Goal: Communication & Community: Answer question/provide support

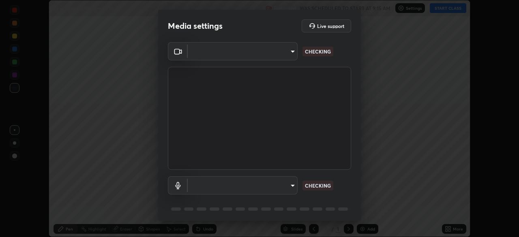
scroll to position [237, 519]
type input "fb57174be8733929c779687b6c747b251f50b7e0b4cf35f724d7f1923dedf309"
click at [284, 185] on body "Erase all Chemical Equilibrium (4/6) Recording WAS SCHEDULED TO START AT 9:15 A…" at bounding box center [259, 118] width 519 height 237
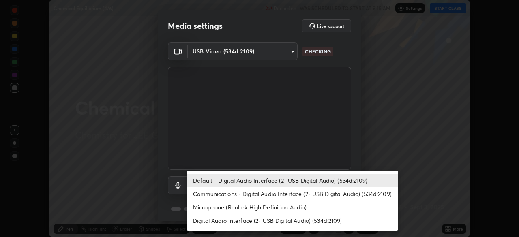
click at [280, 221] on li "Digital Audio Interface (2- USB Digital Audio) (534d:2109)" at bounding box center [292, 220] width 212 height 13
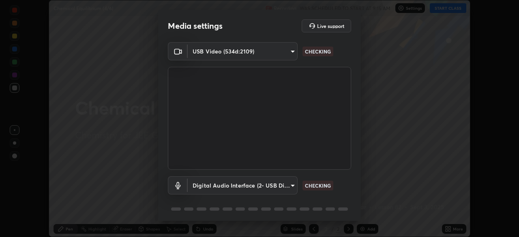
type input "6a8ab27762b9603671089d40ba11bcb996fa7be106d89dfd7a7cdf6a969d37dc"
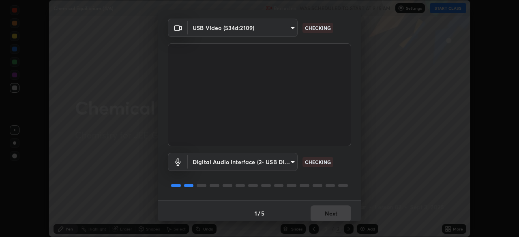
scroll to position [29, 0]
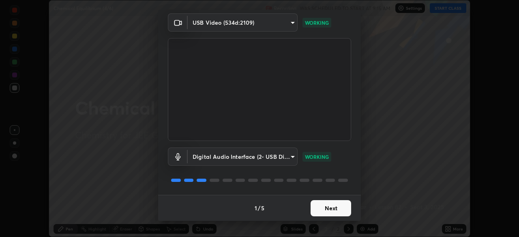
click at [329, 207] on button "Next" at bounding box center [330, 208] width 41 height 16
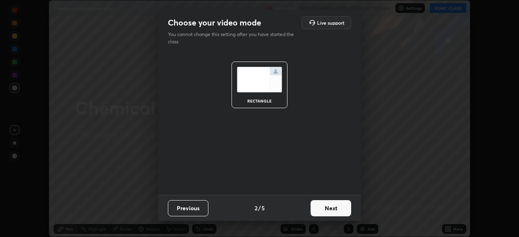
click at [329, 207] on button "Next" at bounding box center [330, 208] width 41 height 16
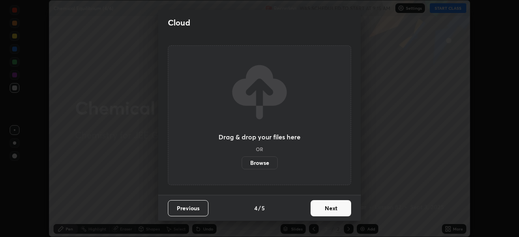
click at [328, 207] on button "Next" at bounding box center [330, 208] width 41 height 16
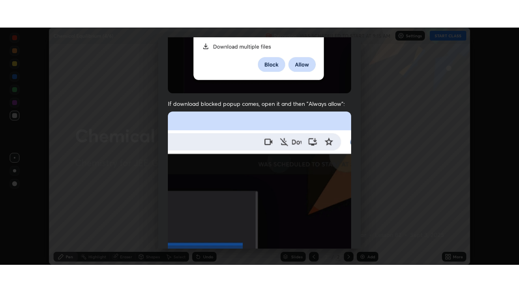
scroll to position [194, 0]
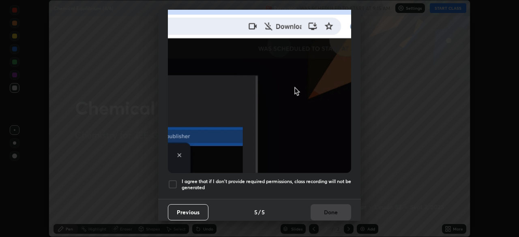
click at [176, 180] on div at bounding box center [173, 185] width 10 height 10
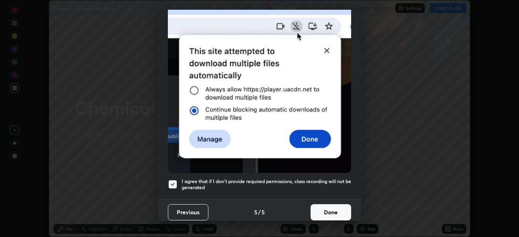
click at [327, 204] on button "Done" at bounding box center [330, 212] width 41 height 16
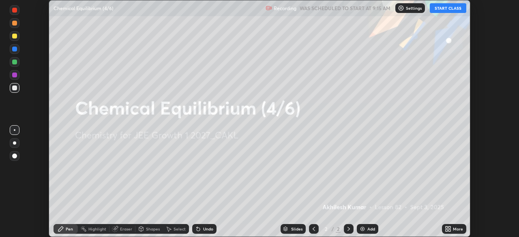
click at [446, 10] on button "START CLASS" at bounding box center [448, 8] width 36 height 10
click at [449, 227] on icon at bounding box center [449, 228] width 2 height 2
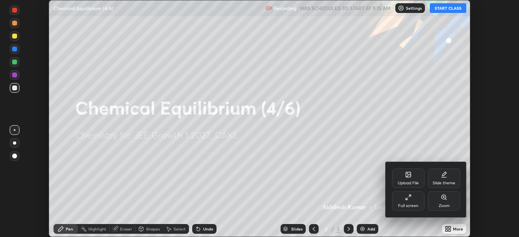
click at [410, 200] on icon at bounding box center [408, 197] width 6 height 6
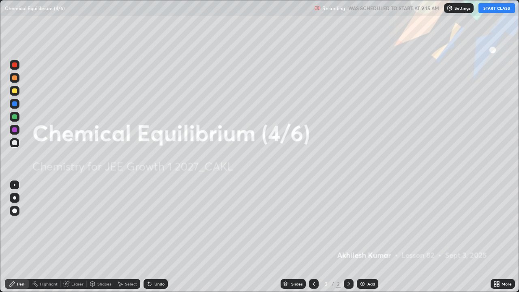
scroll to position [292, 519]
click at [359, 237] on img at bounding box center [362, 283] width 6 height 6
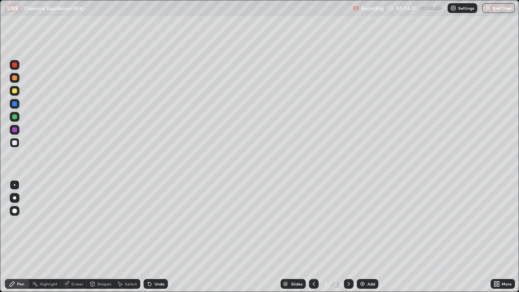
click at [101, 237] on div "Shapes" at bounding box center [104, 284] width 14 height 4
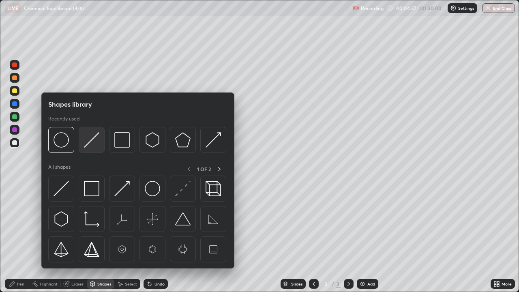
click at [89, 137] on img at bounding box center [91, 139] width 15 height 15
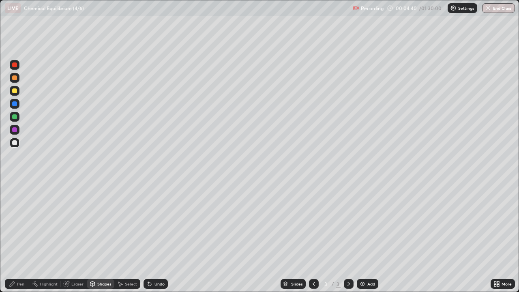
click at [20, 237] on div "Pen" at bounding box center [20, 284] width 7 height 4
click at [81, 237] on div "Eraser" at bounding box center [77, 284] width 12 height 4
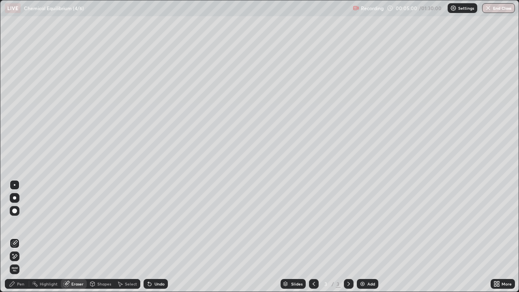
click at [19, 237] on div "Pen" at bounding box center [20, 284] width 7 height 4
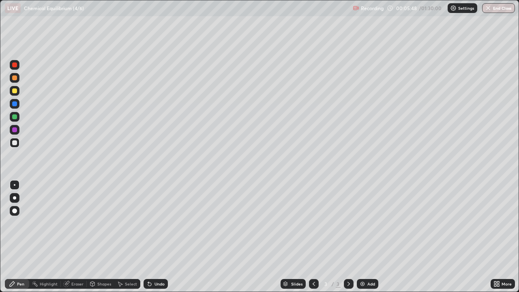
click at [75, 237] on div "Eraser" at bounding box center [77, 284] width 12 height 4
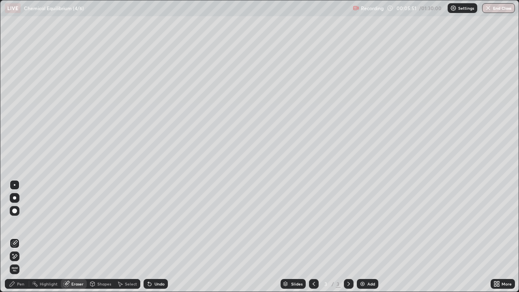
click at [24, 237] on div "Pen" at bounding box center [17, 284] width 24 height 10
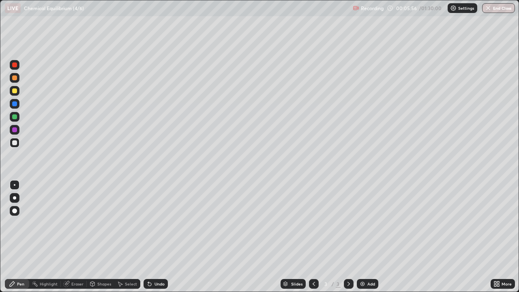
click at [81, 237] on div "Eraser" at bounding box center [77, 284] width 12 height 4
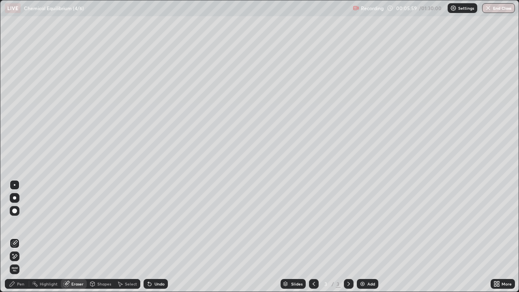
click at [21, 237] on div "Pen" at bounding box center [20, 284] width 7 height 4
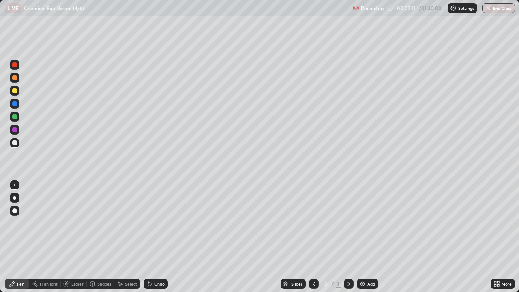
click at [361, 237] on img at bounding box center [362, 283] width 6 height 6
click at [72, 237] on div "Eraser" at bounding box center [77, 284] width 12 height 4
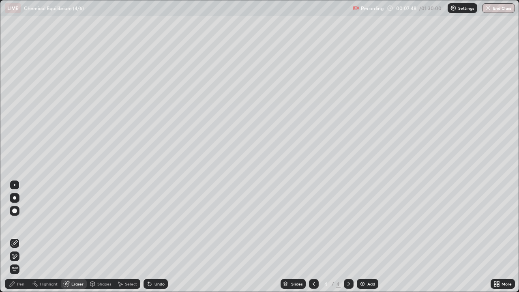
click at [22, 237] on div "Pen" at bounding box center [20, 284] width 7 height 4
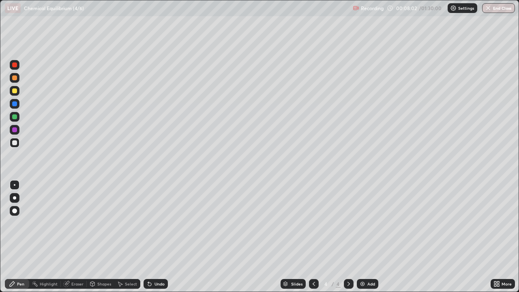
click at [314, 237] on icon at bounding box center [313, 283] width 6 height 6
click at [349, 237] on icon at bounding box center [348, 283] width 6 height 6
click at [78, 237] on div "Eraser" at bounding box center [77, 284] width 12 height 4
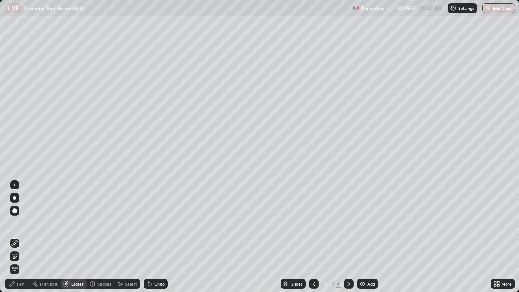
click at [19, 237] on div "Pen" at bounding box center [20, 284] width 7 height 4
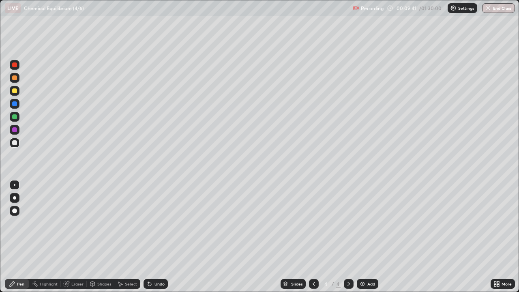
click at [78, 237] on div "Eraser" at bounding box center [74, 284] width 26 height 10
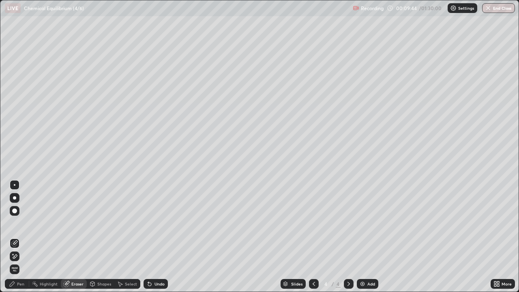
click at [21, 237] on div "Pen" at bounding box center [20, 284] width 7 height 4
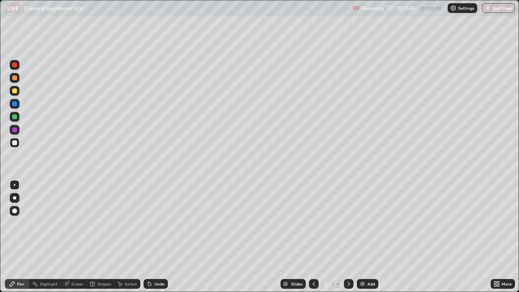
click at [159, 237] on div "Undo" at bounding box center [159, 284] width 10 height 4
click at [131, 237] on div "Select" at bounding box center [131, 284] width 12 height 4
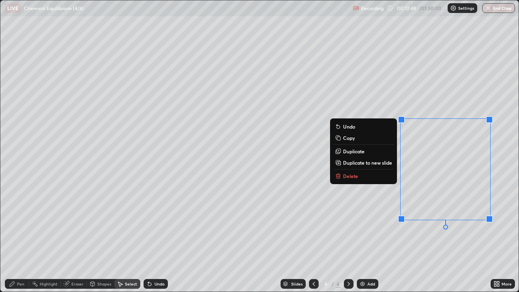
click at [345, 173] on p "Delete" at bounding box center [350, 176] width 15 height 6
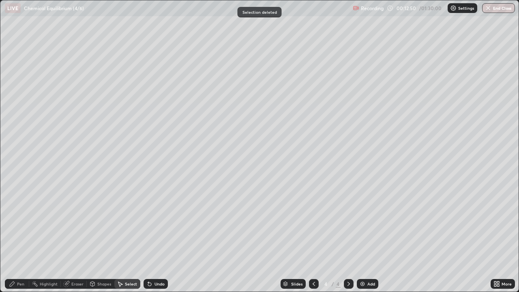
click at [25, 237] on div "Pen" at bounding box center [17, 284] width 24 height 10
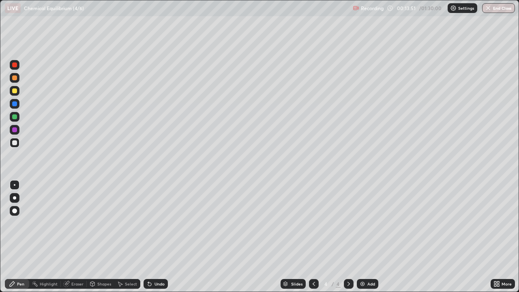
click at [74, 237] on div "Eraser" at bounding box center [77, 284] width 12 height 4
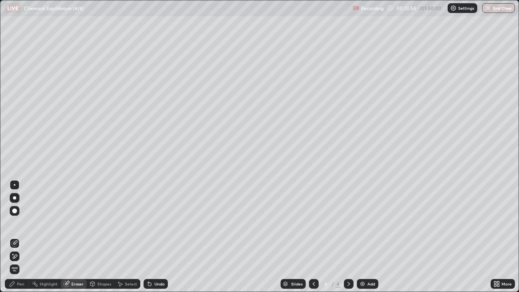
click at [17, 237] on div "Pen" at bounding box center [20, 284] width 7 height 4
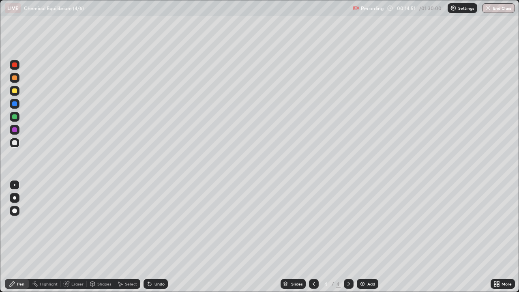
click at [70, 237] on div "Eraser" at bounding box center [74, 284] width 26 height 10
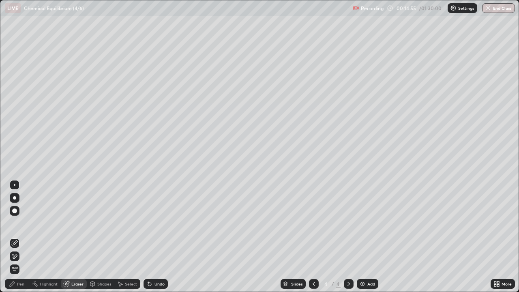
click at [21, 237] on div "Pen" at bounding box center [20, 284] width 7 height 4
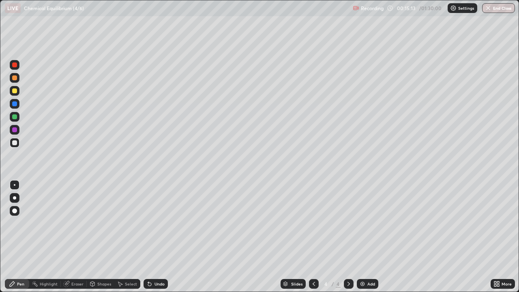
click at [130, 237] on div "Select" at bounding box center [131, 284] width 12 height 4
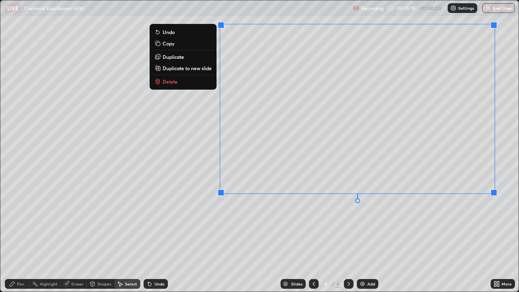
click at [433, 235] on div "0 ° Undo Copy Duplicate Duplicate to new slide Delete" at bounding box center [259, 145] width 518 height 291
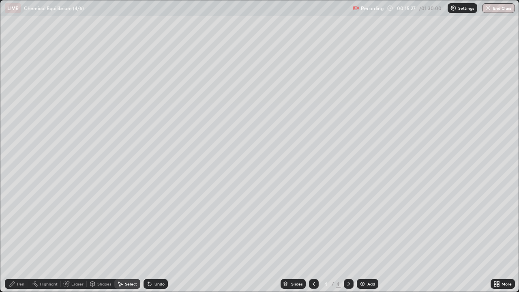
click at [362, 237] on img at bounding box center [362, 283] width 6 height 6
click at [21, 237] on div "Pen" at bounding box center [20, 284] width 7 height 4
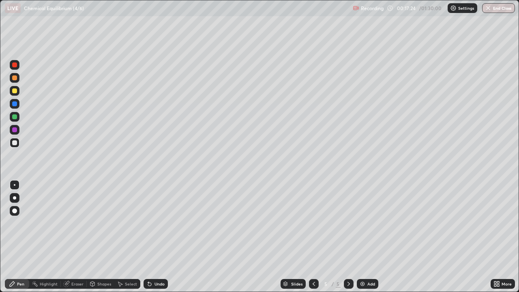
click at [314, 237] on icon at bounding box center [313, 283] width 6 height 6
click at [352, 237] on div at bounding box center [349, 284] width 10 height 10
click at [81, 237] on div "Eraser" at bounding box center [77, 284] width 12 height 4
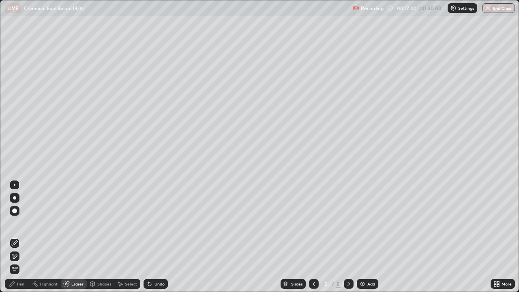
click at [131, 237] on div "Select" at bounding box center [127, 284] width 26 height 10
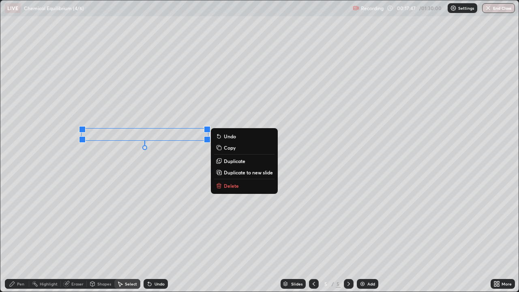
click at [17, 237] on div "Pen" at bounding box center [20, 284] width 7 height 4
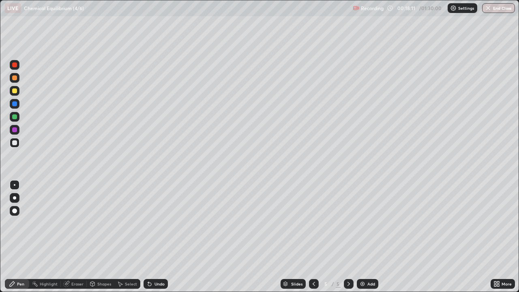
click at [78, 237] on div "Eraser" at bounding box center [77, 284] width 12 height 4
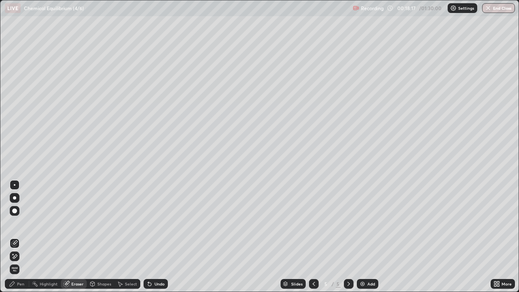
click at [21, 237] on div "Pen" at bounding box center [20, 284] width 7 height 4
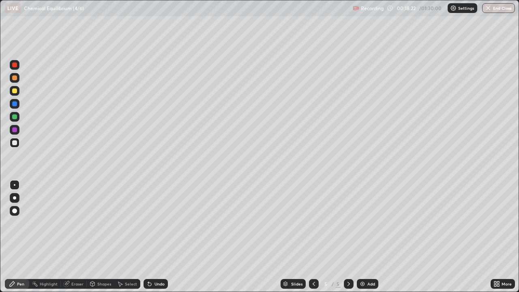
click at [79, 237] on div "Eraser" at bounding box center [77, 284] width 12 height 4
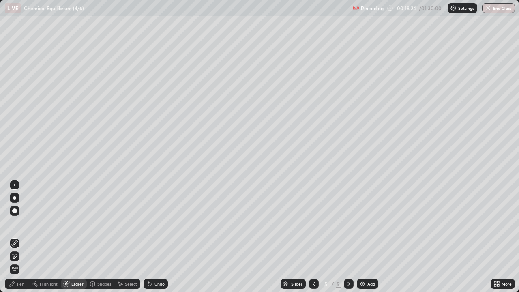
click at [134, 237] on div "Select" at bounding box center [131, 284] width 12 height 4
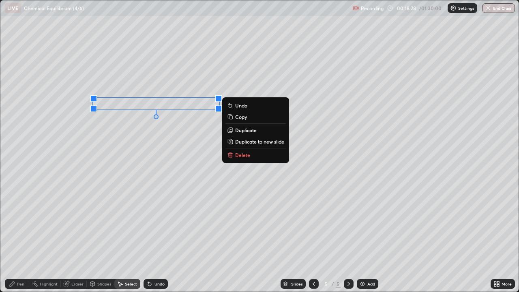
click at [20, 237] on div "Pen" at bounding box center [20, 284] width 7 height 4
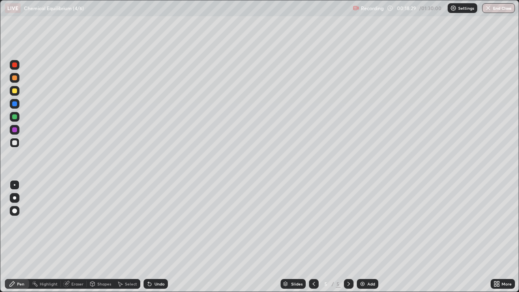
click at [17, 142] on div at bounding box center [14, 142] width 5 height 5
click at [310, 237] on div at bounding box center [314, 284] width 10 height 10
click at [132, 237] on div "Select" at bounding box center [131, 284] width 12 height 4
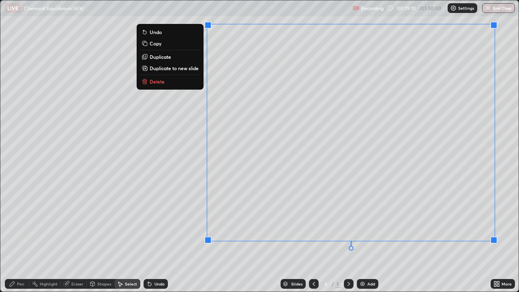
click at [156, 81] on p "Delete" at bounding box center [157, 81] width 15 height 6
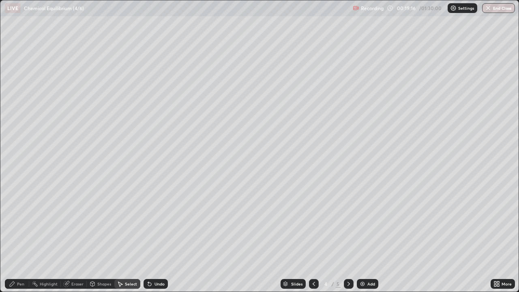
click at [312, 237] on icon at bounding box center [313, 283] width 6 height 6
click at [348, 237] on icon at bounding box center [348, 283] width 6 height 6
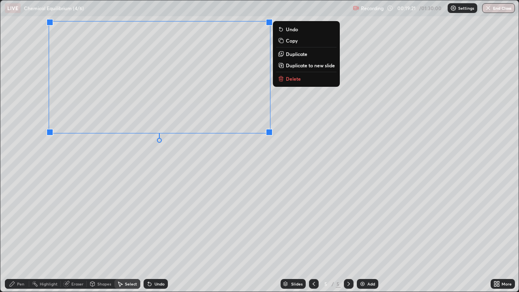
click at [281, 41] on rect at bounding box center [282, 41] width 4 height 4
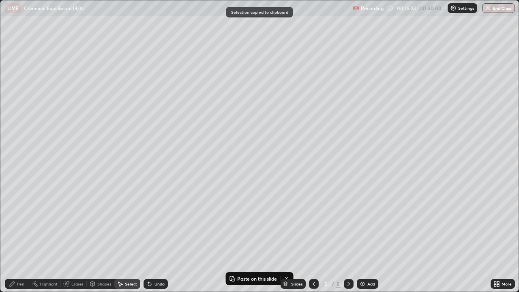
click at [313, 237] on icon at bounding box center [313, 283] width 6 height 6
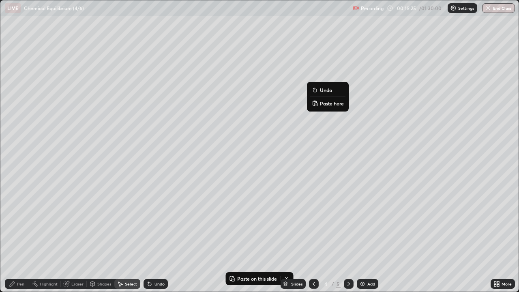
click at [321, 103] on p "Paste here" at bounding box center [332, 103] width 24 height 6
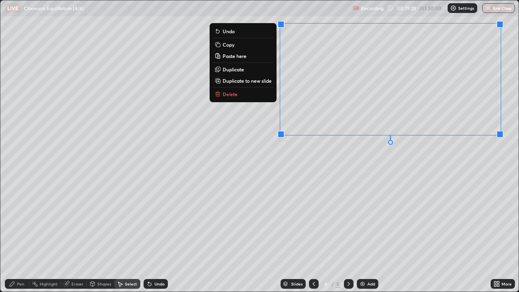
click at [103, 237] on div "Shapes" at bounding box center [101, 284] width 28 height 10
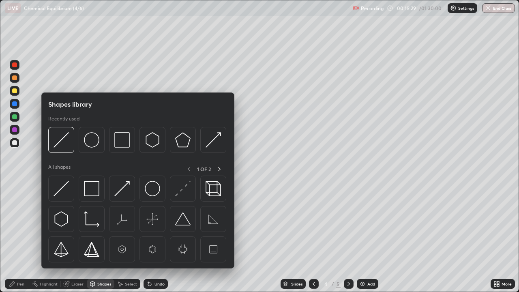
click at [61, 140] on img at bounding box center [60, 139] width 15 height 15
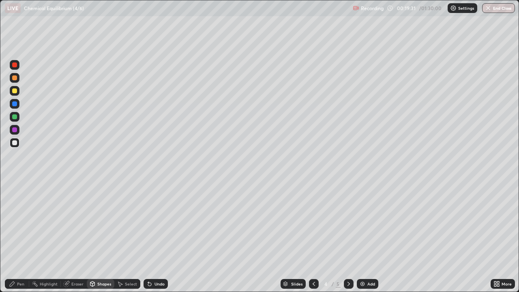
click at [347, 237] on icon at bounding box center [348, 283] width 6 height 6
click at [131, 237] on div "Select" at bounding box center [131, 284] width 12 height 4
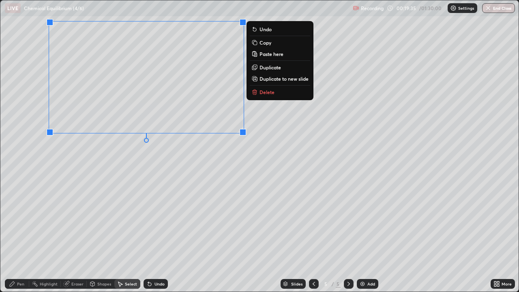
click at [267, 93] on p "Delete" at bounding box center [266, 92] width 15 height 6
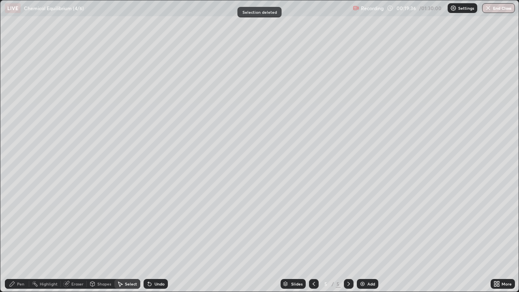
click at [15, 237] on div "Pen" at bounding box center [17, 284] width 24 height 10
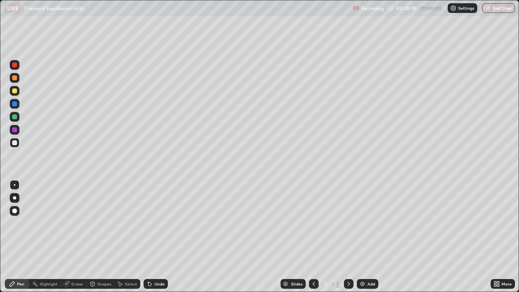
click at [71, 237] on div "Eraser" at bounding box center [74, 284] width 26 height 10
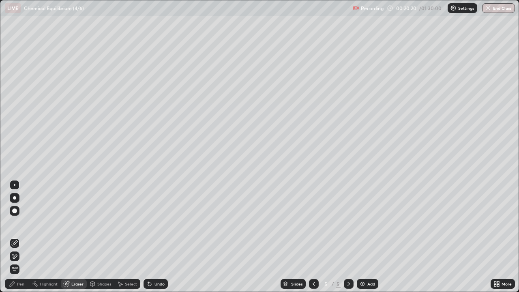
click at [21, 237] on div "Pen" at bounding box center [20, 284] width 7 height 4
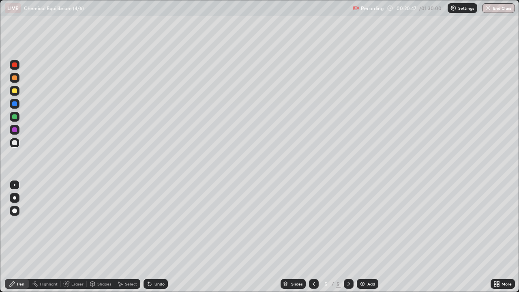
click at [106, 237] on div "Shapes" at bounding box center [101, 284] width 28 height 10
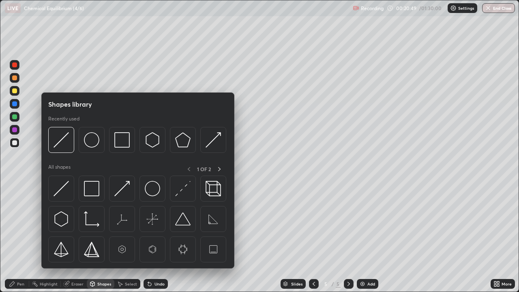
click at [62, 143] on img at bounding box center [60, 139] width 15 height 15
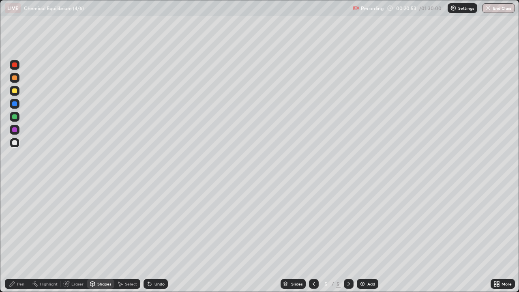
click at [103, 237] on div "Shapes" at bounding box center [104, 284] width 14 height 4
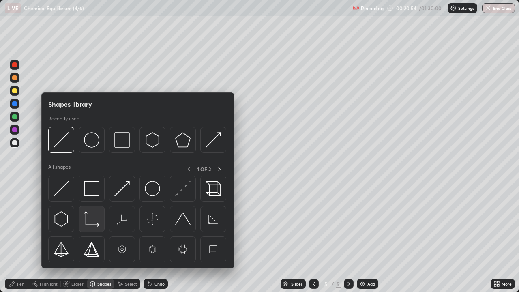
click at [89, 220] on img at bounding box center [91, 218] width 15 height 15
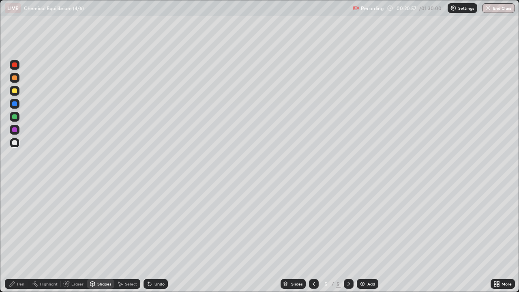
click at [19, 237] on div "Pen" at bounding box center [20, 284] width 7 height 4
click at [107, 237] on div "Shapes" at bounding box center [101, 284] width 28 height 10
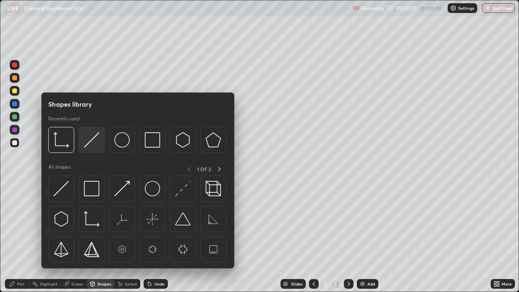
click at [90, 141] on img at bounding box center [91, 139] width 15 height 15
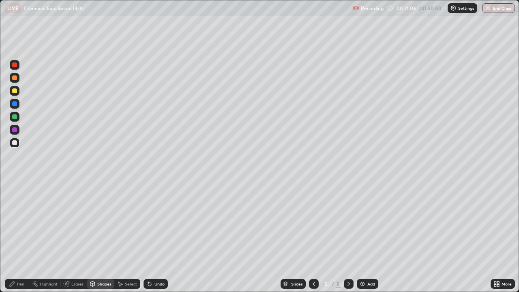
click at [151, 237] on icon at bounding box center [149, 283] width 6 height 6
click at [16, 141] on div at bounding box center [14, 142] width 5 height 5
click at [15, 237] on icon at bounding box center [12, 283] width 6 height 6
click at [124, 237] on div "Select" at bounding box center [127, 284] width 26 height 10
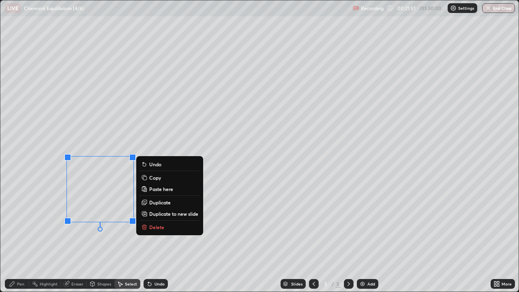
click at [150, 226] on p "Delete" at bounding box center [156, 227] width 15 height 6
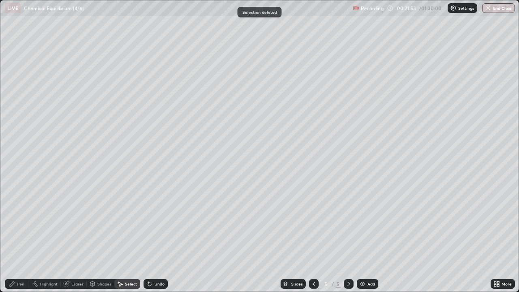
click at [125, 237] on div "Select" at bounding box center [127, 284] width 26 height 10
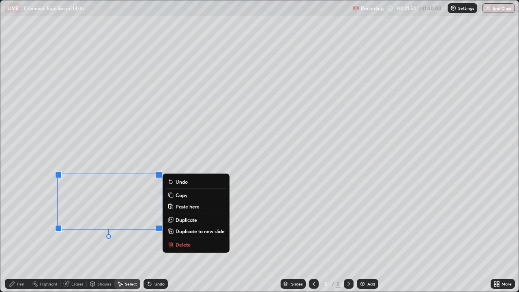
click at [178, 237] on button "Delete" at bounding box center [196, 245] width 60 height 10
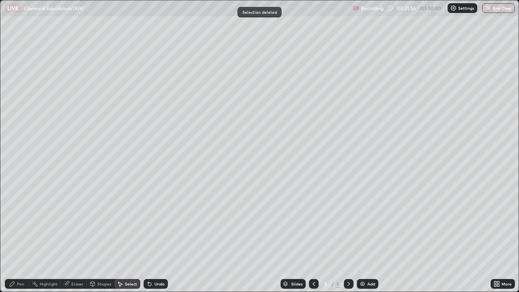
click at [17, 237] on div "Pen" at bounding box center [17, 284] width 24 height 10
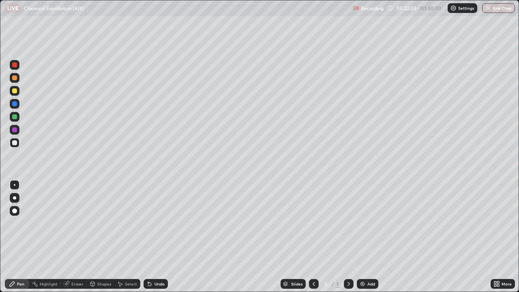
click at [98, 237] on div "Shapes" at bounding box center [101, 284] width 28 height 10
click at [130, 237] on div "Select" at bounding box center [131, 284] width 12 height 4
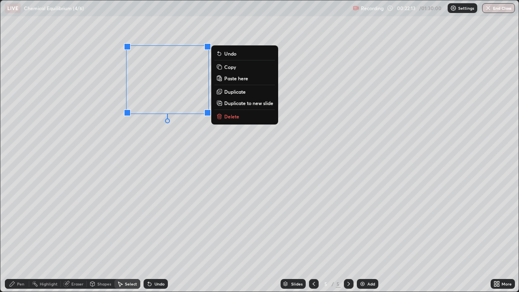
click at [227, 115] on p "Delete" at bounding box center [231, 116] width 15 height 6
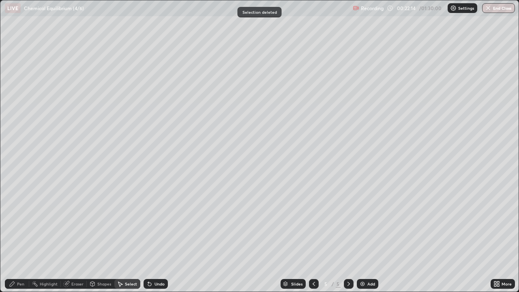
click at [103, 237] on div "Shapes" at bounding box center [104, 284] width 14 height 4
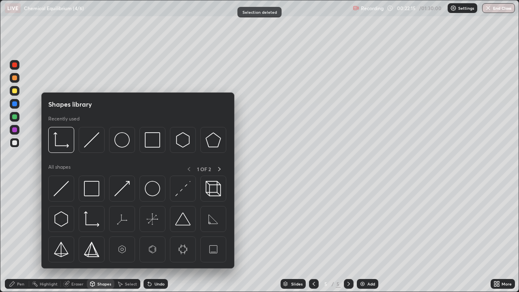
click at [88, 142] on img at bounding box center [91, 139] width 15 height 15
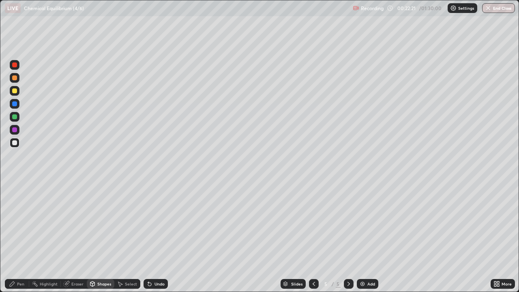
click at [95, 237] on icon at bounding box center [92, 283] width 6 height 6
click at [150, 237] on icon at bounding box center [149, 283] width 3 height 3
click at [148, 237] on icon at bounding box center [149, 283] width 3 height 3
click at [73, 237] on div "Eraser" at bounding box center [77, 284] width 12 height 4
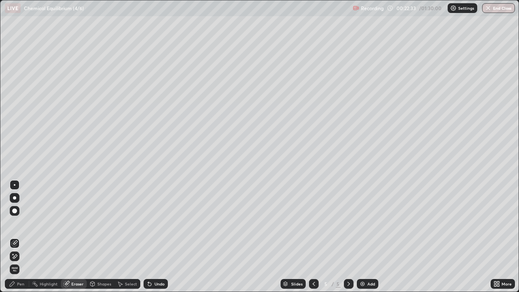
click at [19, 237] on div "Pen" at bounding box center [20, 284] width 7 height 4
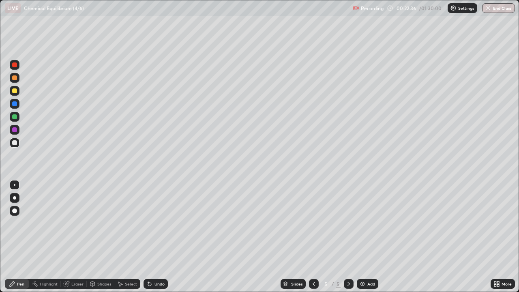
click at [15, 116] on div at bounding box center [14, 116] width 5 height 5
click at [98, 237] on div "Shapes" at bounding box center [104, 284] width 14 height 4
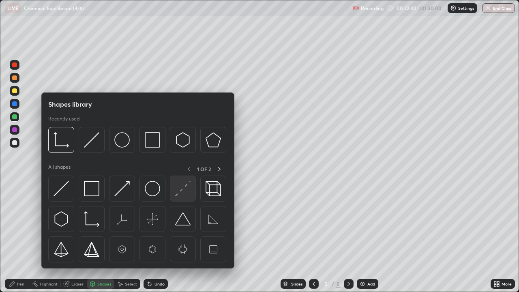
click at [182, 188] on img at bounding box center [182, 188] width 15 height 15
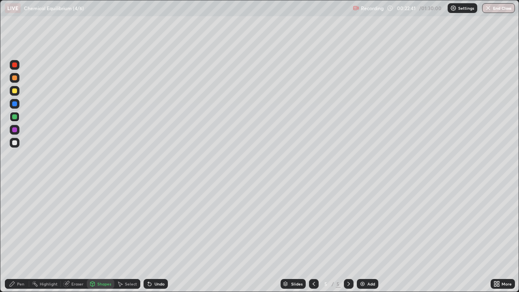
click at [13, 128] on div at bounding box center [14, 129] width 5 height 5
click at [95, 237] on icon at bounding box center [92, 283] width 6 height 6
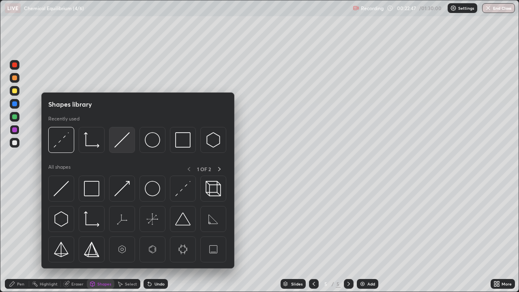
click at [116, 138] on img at bounding box center [121, 139] width 15 height 15
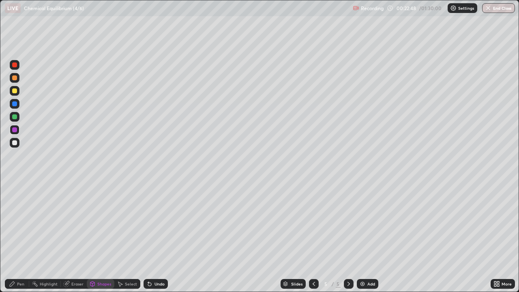
click at [12, 90] on div at bounding box center [14, 90] width 5 height 5
click at [22, 237] on div "Pen" at bounding box center [20, 284] width 7 height 4
click at [15, 129] on div at bounding box center [14, 129] width 5 height 5
click at [14, 65] on div at bounding box center [14, 64] width 5 height 5
click at [148, 237] on icon at bounding box center [149, 283] width 3 height 3
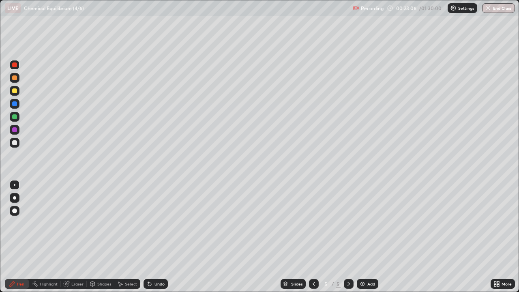
click at [150, 237] on icon at bounding box center [149, 283] width 6 height 6
click at [98, 237] on div "Shapes" at bounding box center [101, 284] width 28 height 10
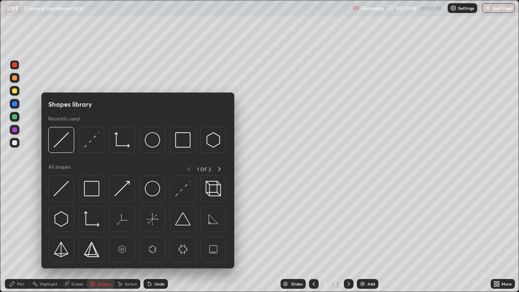
click at [58, 138] on img at bounding box center [60, 139] width 15 height 15
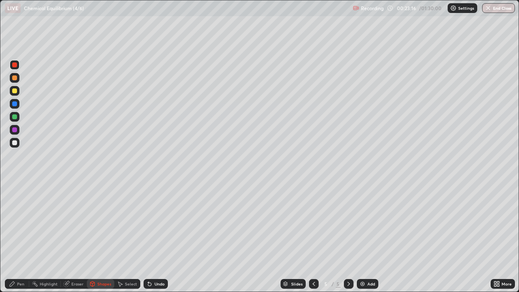
click at [17, 237] on div "Pen" at bounding box center [17, 284] width 24 height 10
click at [15, 141] on div at bounding box center [14, 142] width 5 height 5
click at [99, 237] on div "Shapes" at bounding box center [104, 284] width 14 height 4
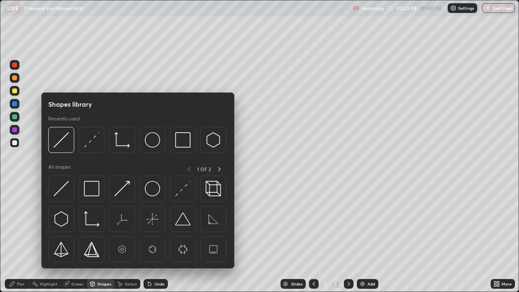
click at [60, 141] on img at bounding box center [60, 139] width 15 height 15
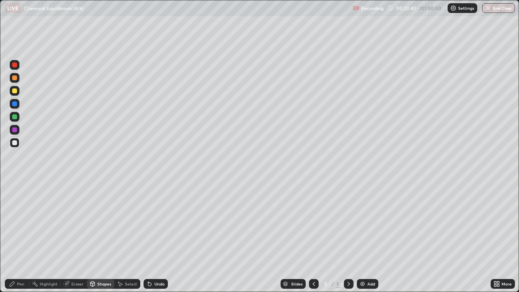
click at [13, 79] on div at bounding box center [14, 77] width 5 height 5
click at [15, 237] on div "Pen" at bounding box center [17, 284] width 24 height 10
click at [13, 117] on div at bounding box center [14, 116] width 5 height 5
click at [13, 65] on div at bounding box center [14, 64] width 5 height 5
click at [15, 117] on div at bounding box center [14, 116] width 5 height 5
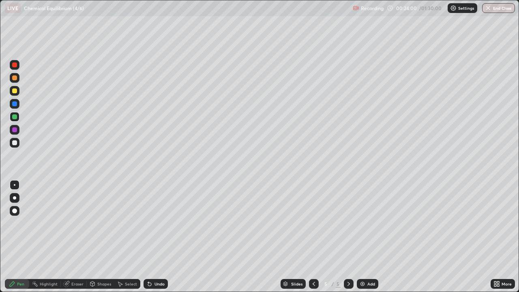
click at [15, 143] on div at bounding box center [14, 142] width 5 height 5
click at [108, 237] on div "Shapes" at bounding box center [104, 284] width 14 height 4
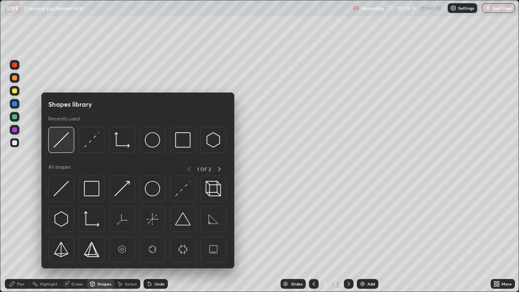
click at [68, 141] on img at bounding box center [60, 139] width 15 height 15
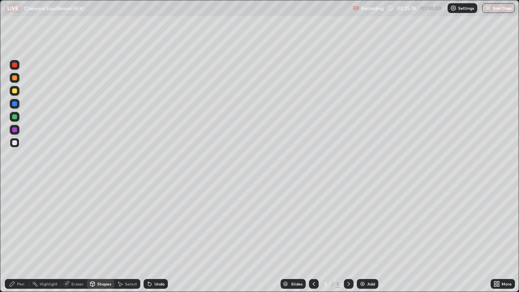
click at [20, 237] on div "Pen" at bounding box center [20, 284] width 7 height 4
click at [364, 237] on img at bounding box center [362, 283] width 6 height 6
click at [100, 237] on div "Shapes" at bounding box center [104, 284] width 14 height 4
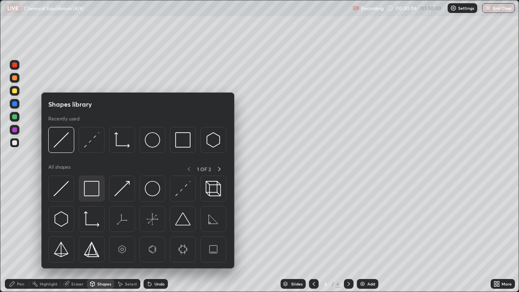
click at [87, 188] on img at bounding box center [91, 188] width 15 height 15
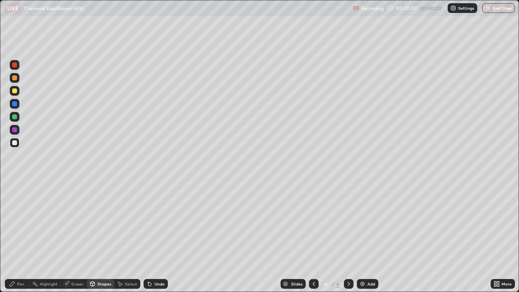
click at [13, 64] on div at bounding box center [14, 64] width 5 height 5
click at [16, 237] on div "Pen" at bounding box center [17, 284] width 24 height 10
click at [14, 126] on div at bounding box center [15, 130] width 10 height 10
click at [17, 141] on div at bounding box center [14, 142] width 5 height 5
click at [16, 131] on div at bounding box center [14, 129] width 5 height 5
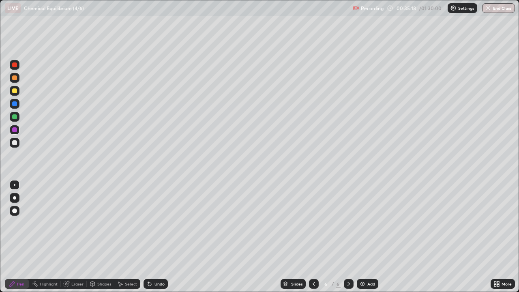
click at [148, 237] on icon at bounding box center [149, 283] width 3 height 3
click at [16, 142] on div at bounding box center [14, 142] width 5 height 5
click at [98, 237] on div "Shapes" at bounding box center [101, 284] width 28 height 10
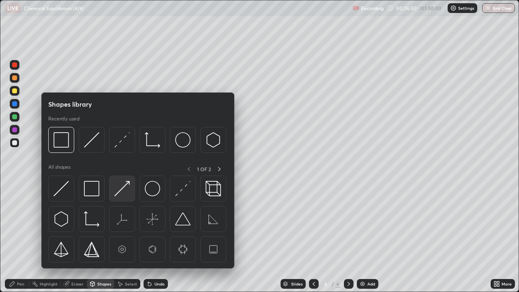
click at [122, 184] on img at bounding box center [121, 188] width 15 height 15
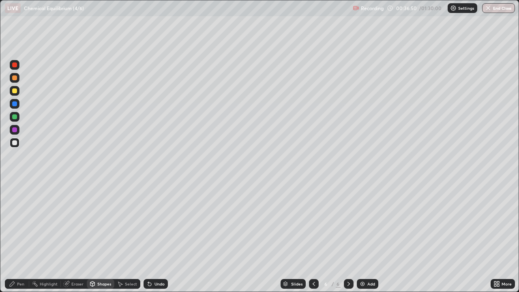
click at [14, 90] on div at bounding box center [14, 90] width 5 height 5
click at [95, 237] on icon at bounding box center [92, 283] width 6 height 6
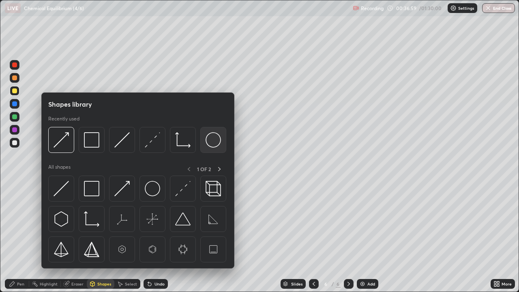
click at [212, 139] on img at bounding box center [212, 139] width 15 height 15
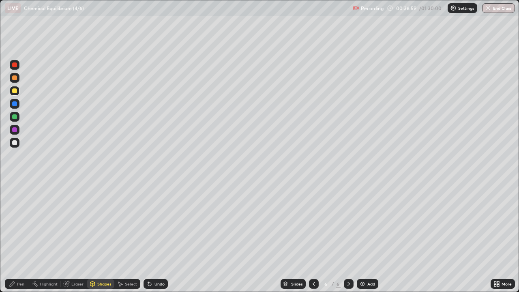
click at [17, 237] on div "Pen" at bounding box center [17, 284] width 24 height 10
click at [152, 237] on div "Undo" at bounding box center [155, 284] width 24 height 10
click at [15, 144] on div at bounding box center [14, 142] width 5 height 5
click at [75, 237] on div "Eraser" at bounding box center [77, 284] width 12 height 4
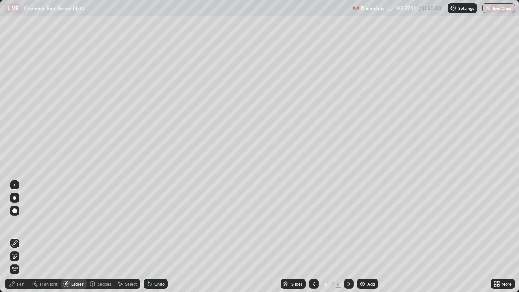
click at [148, 237] on icon at bounding box center [149, 283] width 3 height 3
click at [149, 237] on icon at bounding box center [149, 283] width 3 height 3
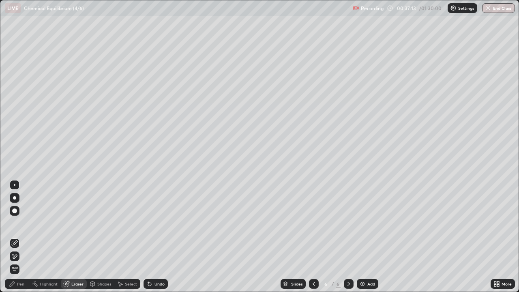
click at [148, 237] on icon at bounding box center [149, 283] width 3 height 3
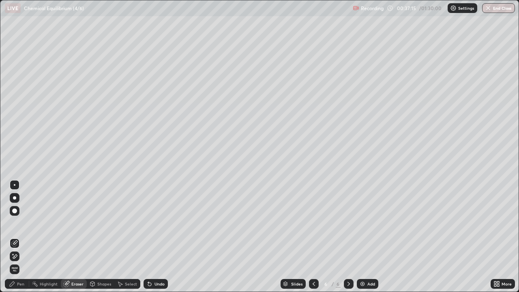
click at [148, 237] on icon at bounding box center [149, 283] width 3 height 3
click at [17, 237] on div "Pen" at bounding box center [17, 284] width 24 height 10
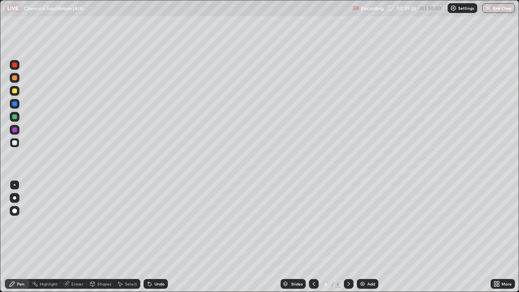
click at [367, 237] on div "Add" at bounding box center [367, 284] width 21 height 10
click at [313, 237] on icon at bounding box center [313, 283] width 6 height 6
click at [347, 237] on icon at bounding box center [348, 283] width 6 height 6
click at [14, 66] on div at bounding box center [14, 64] width 5 height 5
click at [99, 237] on div "Shapes" at bounding box center [104, 284] width 14 height 4
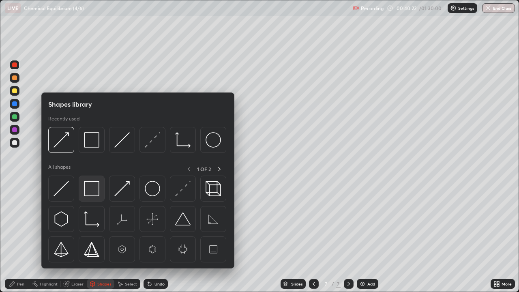
click at [92, 188] on img at bounding box center [91, 188] width 15 height 15
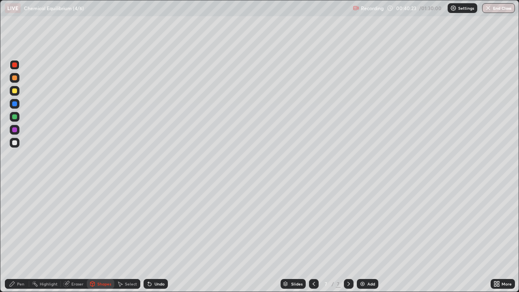
click at [16, 142] on div at bounding box center [14, 142] width 5 height 5
click at [102, 237] on div "Shapes" at bounding box center [101, 284] width 28 height 10
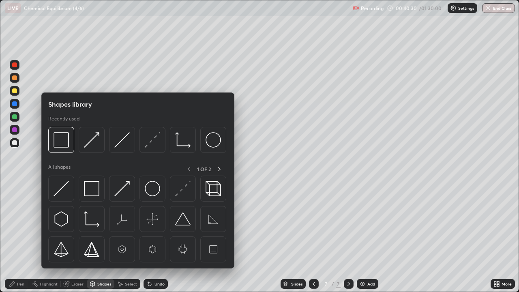
click at [86, 189] on img at bounding box center [91, 188] width 15 height 15
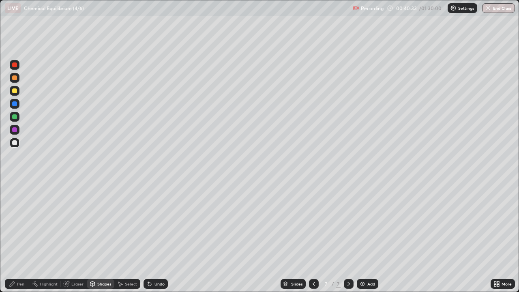
click at [129, 237] on div "Select" at bounding box center [131, 284] width 12 height 4
click at [148, 237] on icon at bounding box center [148, 282] width 1 height 1
click at [13, 237] on icon at bounding box center [12, 283] width 5 height 5
click at [103, 237] on div "Shapes" at bounding box center [104, 284] width 14 height 4
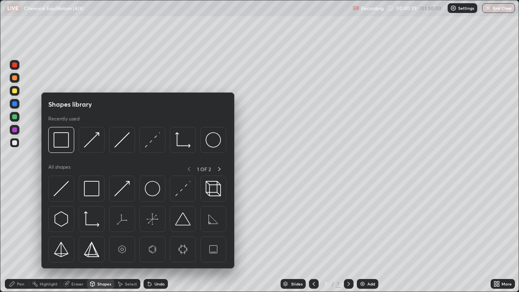
click at [63, 142] on img at bounding box center [60, 139] width 15 height 15
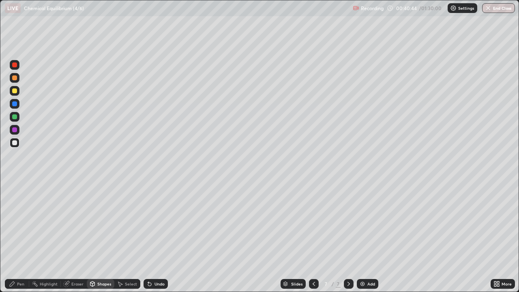
click at [101, 237] on div "Shapes" at bounding box center [104, 284] width 14 height 4
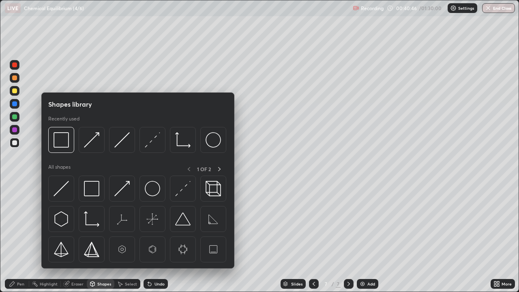
click at [220, 167] on icon at bounding box center [219, 169] width 6 height 6
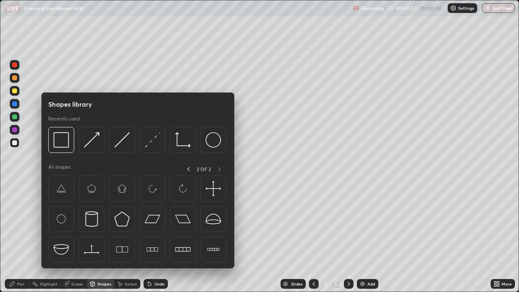
click at [188, 168] on icon at bounding box center [188, 169] width 6 height 6
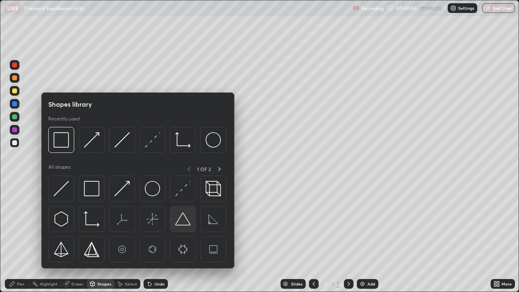
click at [183, 219] on img at bounding box center [182, 218] width 15 height 15
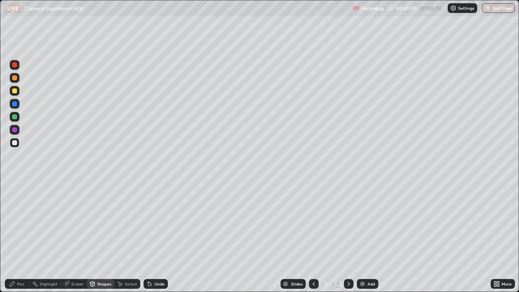
click at [148, 237] on icon at bounding box center [149, 283] width 3 height 3
click at [75, 237] on div "Eraser" at bounding box center [77, 284] width 12 height 4
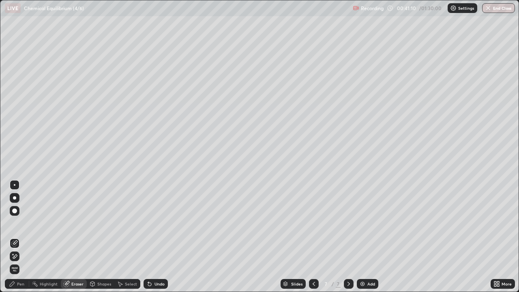
click at [99, 237] on div "Shapes" at bounding box center [104, 284] width 14 height 4
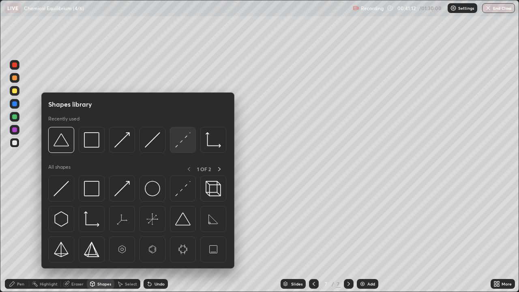
click at [175, 144] on img at bounding box center [182, 139] width 15 height 15
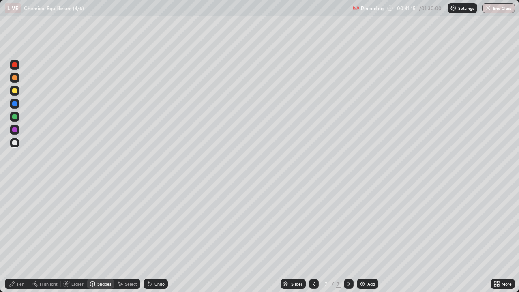
click at [148, 237] on icon at bounding box center [149, 283] width 3 height 3
click at [102, 237] on div "Shapes" at bounding box center [101, 284] width 28 height 10
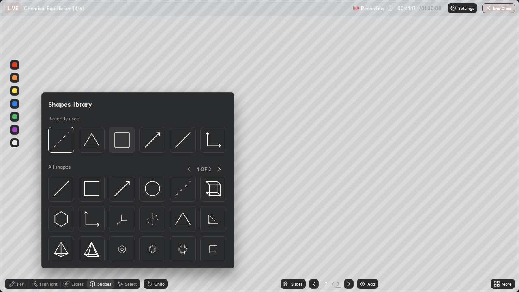
click at [120, 141] on img at bounding box center [121, 139] width 15 height 15
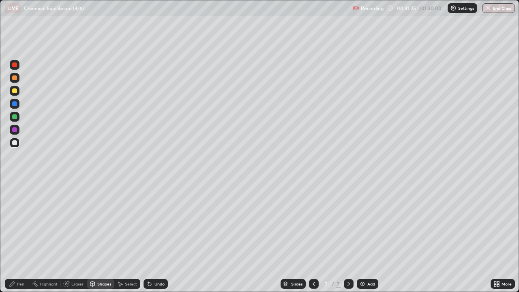
click at [98, 237] on div "Shapes" at bounding box center [104, 284] width 14 height 4
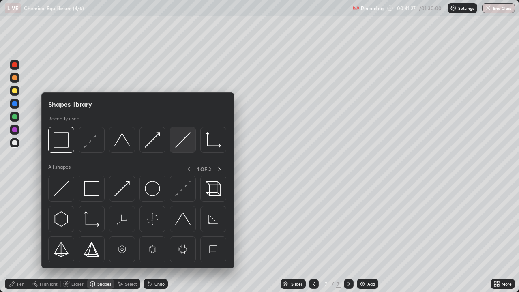
click at [175, 143] on img at bounding box center [182, 139] width 15 height 15
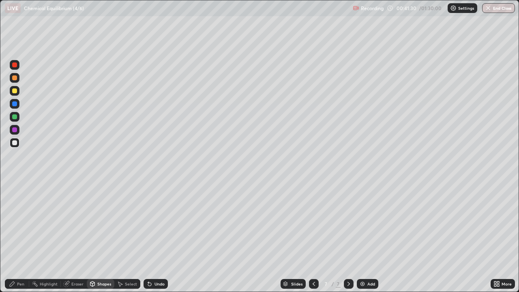
click at [14, 128] on div at bounding box center [14, 129] width 5 height 5
click at [14, 91] on div at bounding box center [14, 90] width 5 height 5
click at [15, 237] on icon at bounding box center [12, 283] width 6 height 6
click at [102, 237] on div "Shapes" at bounding box center [104, 284] width 14 height 4
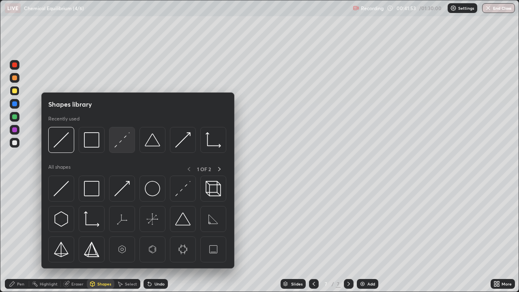
click at [118, 143] on img at bounding box center [121, 139] width 15 height 15
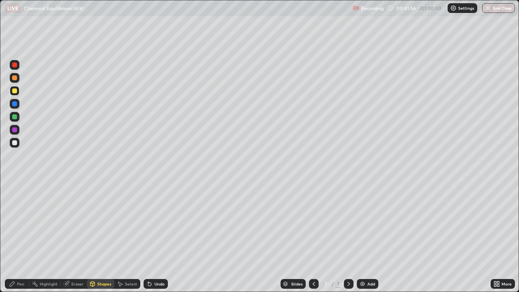
click at [14, 141] on div at bounding box center [14, 142] width 5 height 5
click at [89, 237] on icon at bounding box center [92, 283] width 6 height 6
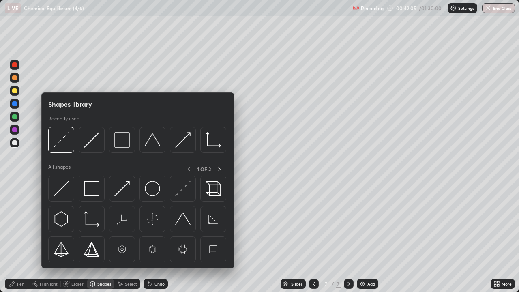
click at [96, 237] on div "Shapes" at bounding box center [101, 284] width 28 height 10
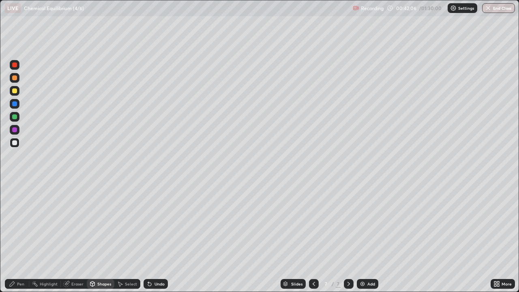
click at [99, 237] on div "Shapes" at bounding box center [104, 284] width 14 height 4
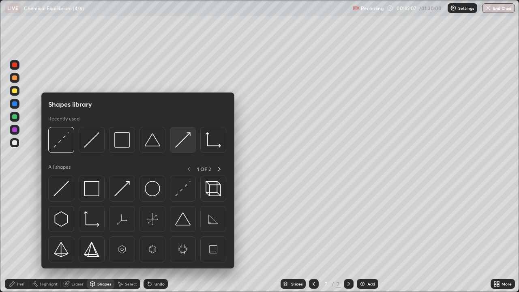
click at [180, 144] on img at bounding box center [182, 139] width 15 height 15
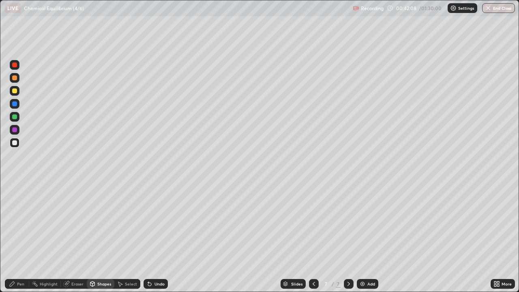
click at [14, 116] on div at bounding box center [14, 116] width 5 height 5
click at [21, 237] on div "Pen" at bounding box center [20, 284] width 7 height 4
click at [99, 237] on div "Shapes" at bounding box center [104, 284] width 14 height 4
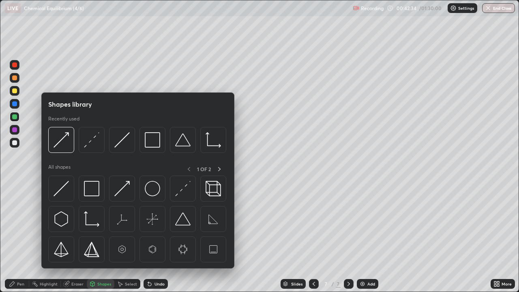
click at [59, 140] on img at bounding box center [60, 139] width 15 height 15
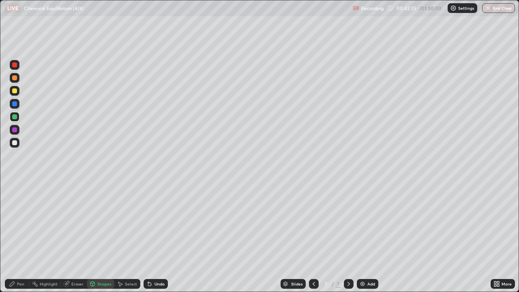
click at [12, 79] on div at bounding box center [15, 78] width 10 height 10
click at [14, 237] on icon at bounding box center [12, 283] width 5 height 5
click at [101, 237] on div "Shapes" at bounding box center [104, 284] width 14 height 4
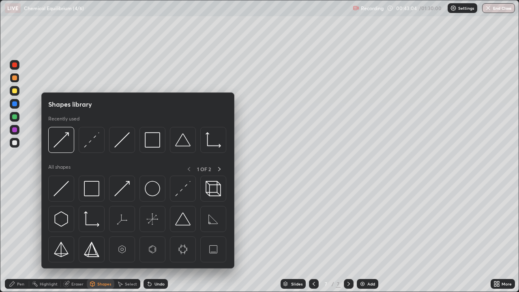
click at [60, 139] on img at bounding box center [60, 139] width 15 height 15
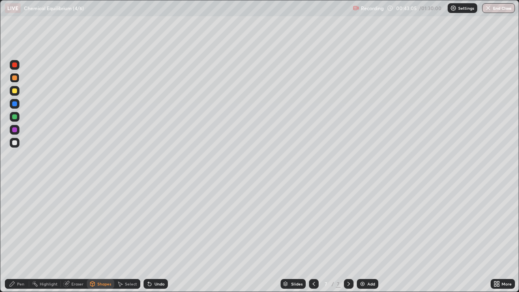
click at [13, 65] on div at bounding box center [14, 64] width 5 height 5
click at [19, 237] on div "Pen" at bounding box center [17, 284] width 24 height 10
click at [95, 237] on div "Shapes" at bounding box center [101, 284] width 28 height 10
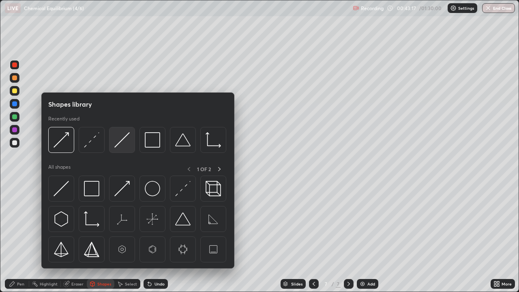
click at [116, 141] on img at bounding box center [121, 139] width 15 height 15
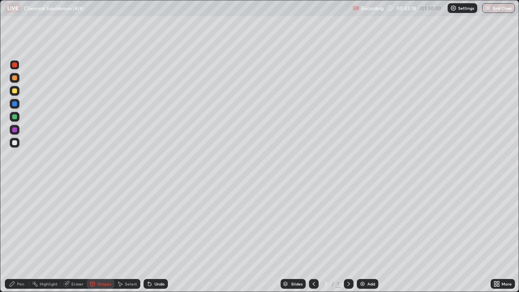
click at [13, 115] on div at bounding box center [14, 116] width 5 height 5
click at [96, 237] on div "Shapes" at bounding box center [101, 284] width 28 height 10
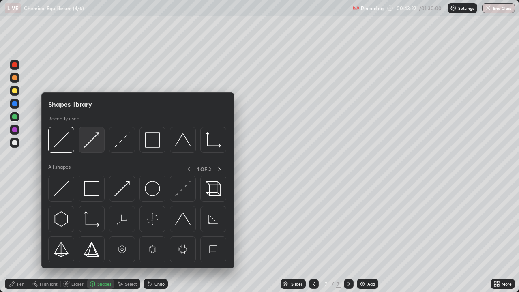
click at [90, 139] on img at bounding box center [91, 139] width 15 height 15
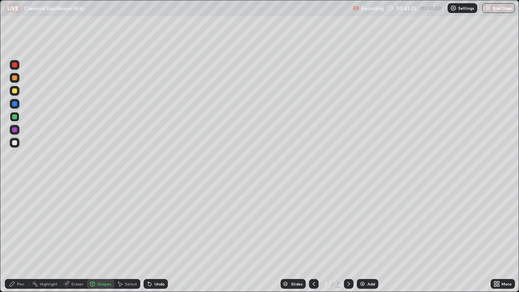
click at [21, 237] on div "Pen" at bounding box center [20, 284] width 7 height 4
click at [15, 141] on div at bounding box center [14, 142] width 5 height 5
click at [74, 237] on div "Eraser" at bounding box center [77, 284] width 12 height 4
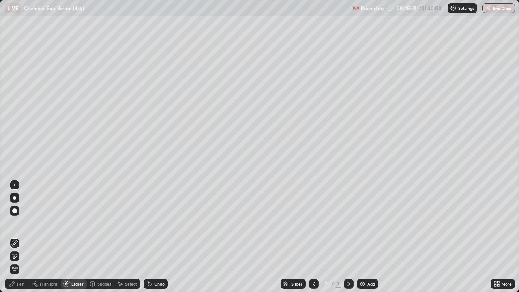
click at [20, 237] on div "Pen" at bounding box center [20, 284] width 7 height 4
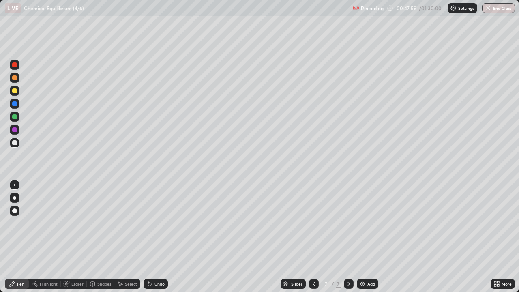
click at [71, 237] on div "Eraser" at bounding box center [74, 284] width 26 height 10
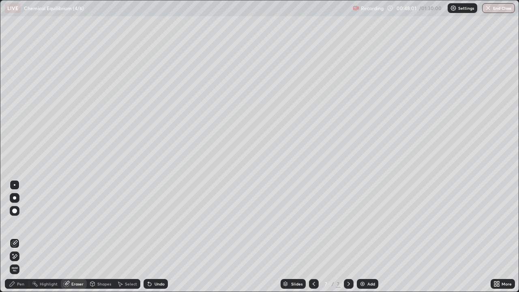
click at [21, 237] on div "Pen" at bounding box center [20, 284] width 7 height 4
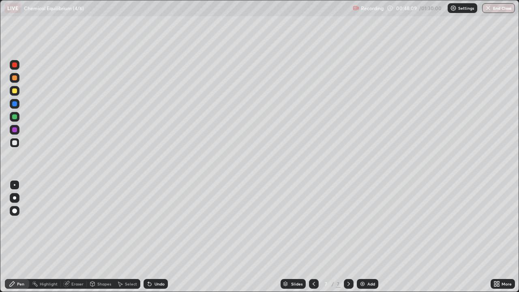
click at [132, 237] on div "Select" at bounding box center [131, 284] width 12 height 4
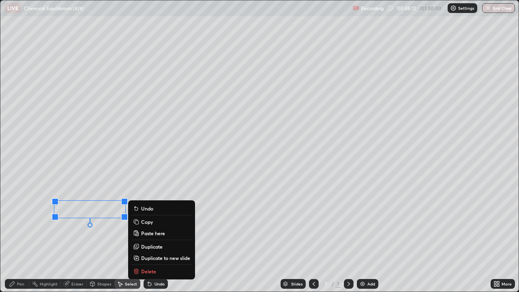
click at [11, 237] on div "Pen" at bounding box center [17, 284] width 24 height 16
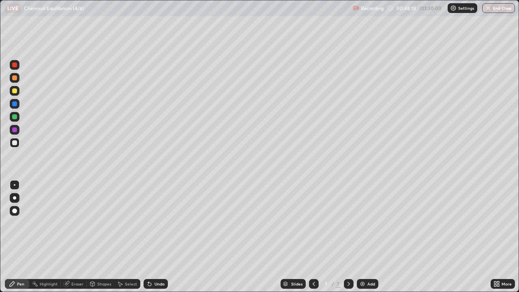
click at [132, 237] on div "Select" at bounding box center [131, 284] width 12 height 4
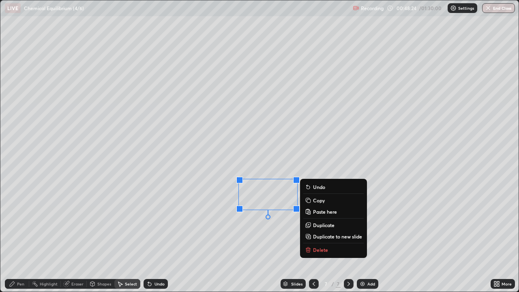
click at [75, 237] on div "Eraser" at bounding box center [77, 284] width 12 height 4
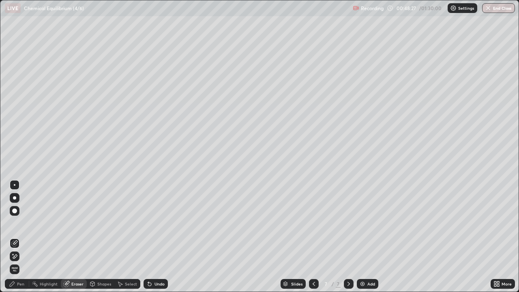
click at [19, 237] on div "Pen" at bounding box center [17, 284] width 24 height 10
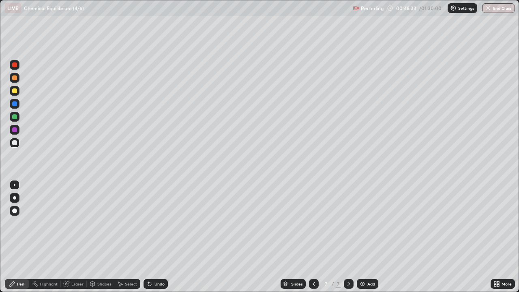
click at [126, 237] on div "Select" at bounding box center [131, 284] width 12 height 4
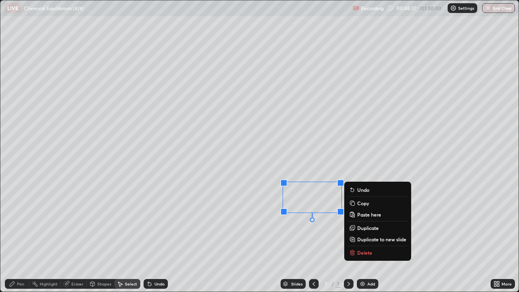
click at [19, 237] on div "Pen" at bounding box center [20, 284] width 7 height 4
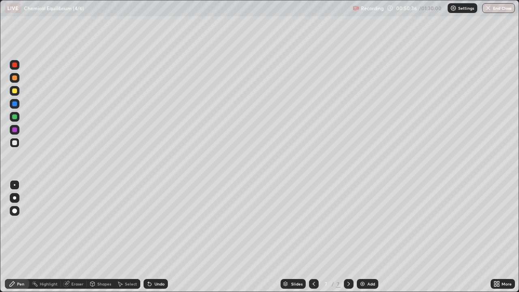
click at [146, 237] on icon at bounding box center [149, 283] width 6 height 6
click at [123, 237] on div "Select" at bounding box center [127, 284] width 26 height 10
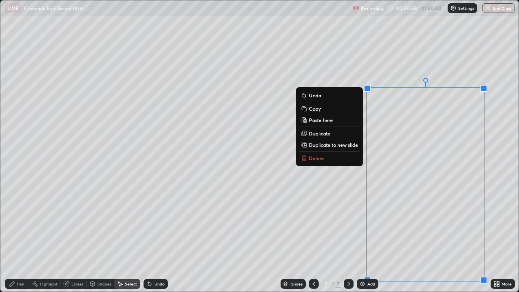
click at [323, 157] on button "Delete" at bounding box center [329, 158] width 60 height 10
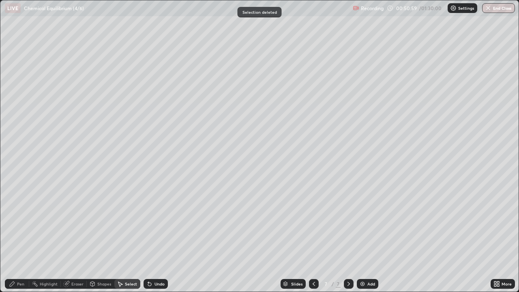
click at [104, 237] on div "Shapes" at bounding box center [104, 284] width 14 height 4
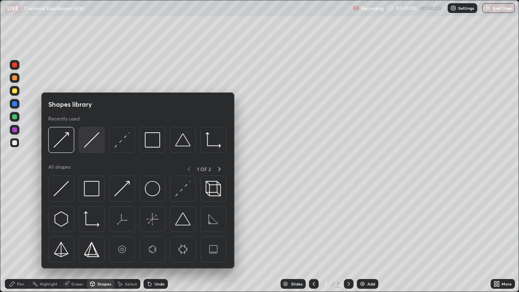
click at [98, 143] on img at bounding box center [91, 139] width 15 height 15
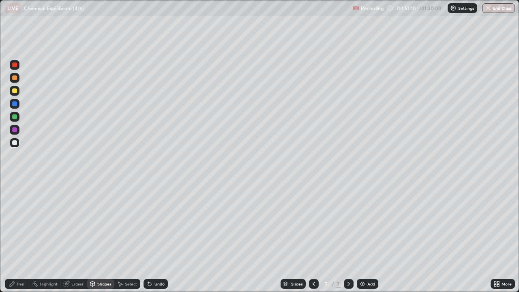
click at [20, 237] on div "Pen" at bounding box center [17, 284] width 24 height 10
click at [17, 91] on div at bounding box center [15, 91] width 10 height 10
click at [100, 237] on div "Shapes" at bounding box center [104, 284] width 14 height 4
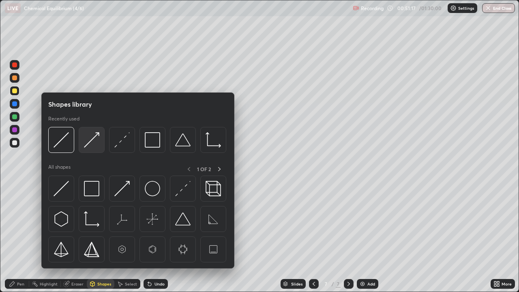
click at [94, 141] on img at bounding box center [91, 139] width 15 height 15
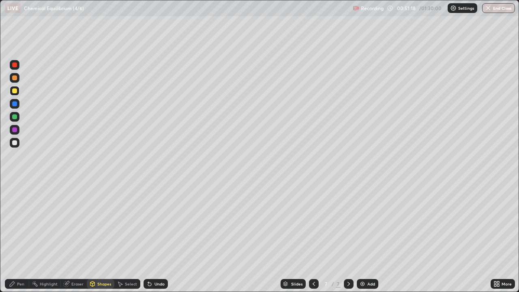
click at [17, 131] on div at bounding box center [14, 129] width 5 height 5
click at [21, 237] on div "Pen" at bounding box center [20, 284] width 7 height 4
click at [20, 143] on div at bounding box center [14, 142] width 13 height 13
click at [363, 237] on img at bounding box center [362, 283] width 6 height 6
click at [152, 237] on icon at bounding box center [149, 283] width 6 height 6
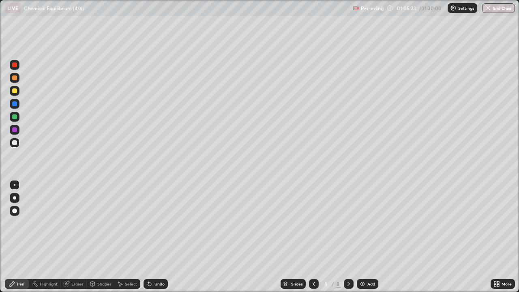
click at [103, 237] on div "Shapes" at bounding box center [104, 284] width 14 height 4
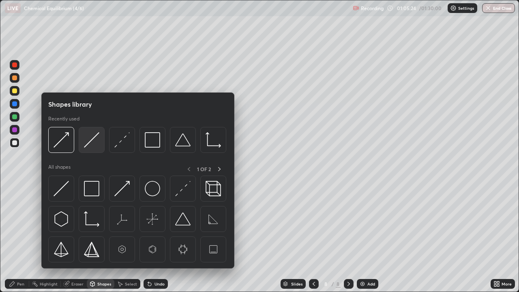
click at [95, 143] on img at bounding box center [91, 139] width 15 height 15
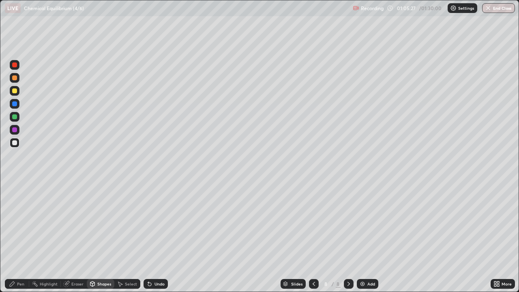
click at [25, 237] on div "Pen" at bounding box center [17, 284] width 24 height 10
click at [368, 237] on div "Add" at bounding box center [371, 284] width 8 height 4
click at [148, 237] on icon at bounding box center [148, 282] width 1 height 1
click at [14, 65] on div at bounding box center [14, 64] width 5 height 5
click at [15, 141] on div at bounding box center [14, 142] width 5 height 5
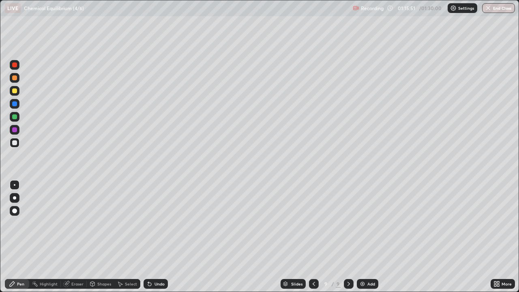
click at [67, 237] on icon at bounding box center [67, 283] width 4 height 4
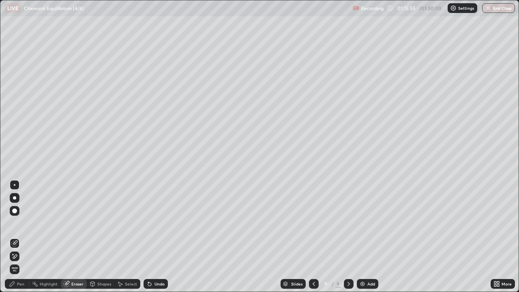
click at [24, 237] on div "Pen" at bounding box center [17, 284] width 24 height 10
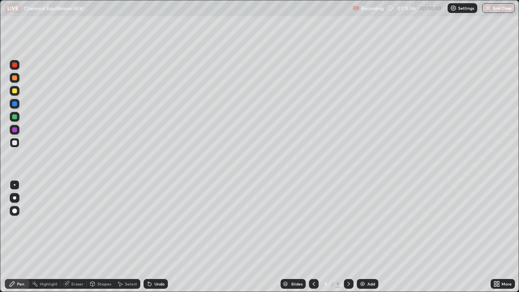
click at [15, 141] on div at bounding box center [14, 142] width 5 height 5
click at [12, 77] on div at bounding box center [14, 77] width 5 height 5
click at [16, 142] on div at bounding box center [14, 142] width 5 height 5
click at [101, 237] on div "Shapes" at bounding box center [104, 284] width 14 height 4
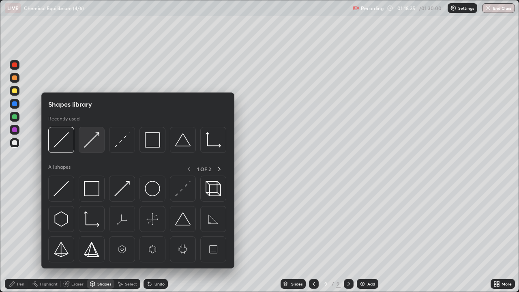
click at [88, 139] on img at bounding box center [91, 139] width 15 height 15
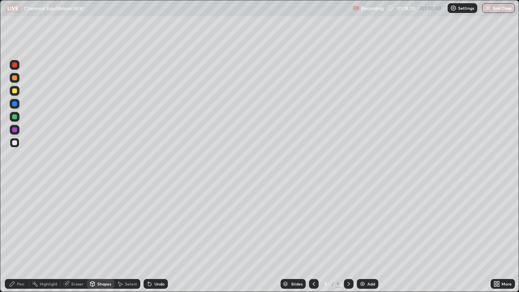
click at [19, 237] on div "Pen" at bounding box center [20, 284] width 7 height 4
click at [14, 78] on div at bounding box center [14, 77] width 5 height 5
click at [15, 142] on div at bounding box center [14, 142] width 5 height 5
click at [95, 237] on div "Shapes" at bounding box center [101, 284] width 28 height 10
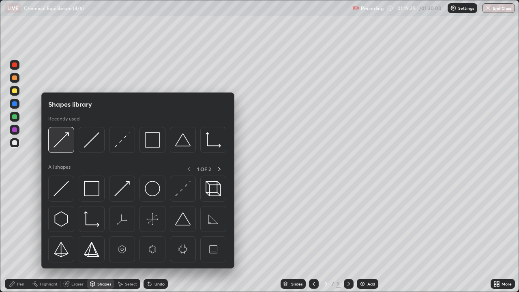
click at [61, 138] on img at bounding box center [60, 139] width 15 height 15
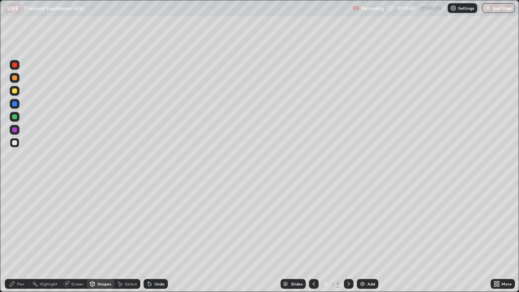
click at [18, 237] on div "Pen" at bounding box center [20, 284] width 7 height 4
click at [14, 90] on div at bounding box center [14, 90] width 5 height 5
click at [98, 237] on div "Shapes" at bounding box center [104, 284] width 14 height 4
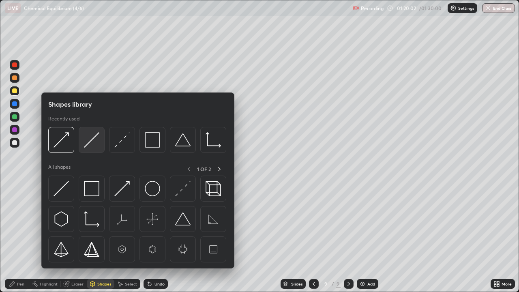
click at [83, 143] on div at bounding box center [92, 140] width 26 height 26
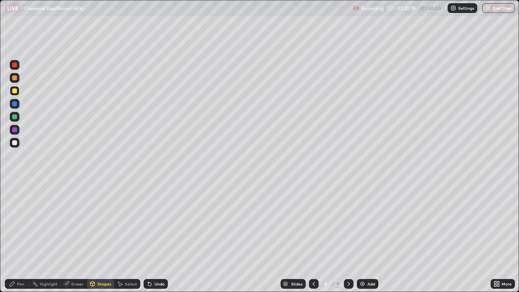
click at [24, 237] on div "Pen" at bounding box center [17, 284] width 24 height 10
click at [16, 143] on div at bounding box center [14, 142] width 5 height 5
click at [105, 237] on div "Shapes" at bounding box center [101, 284] width 28 height 10
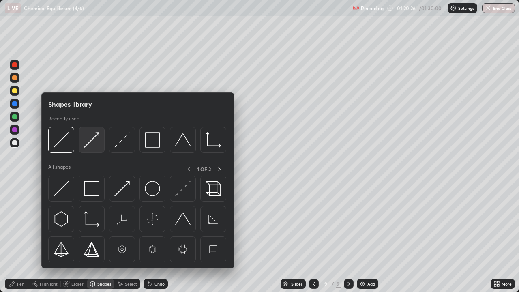
click at [88, 141] on img at bounding box center [91, 139] width 15 height 15
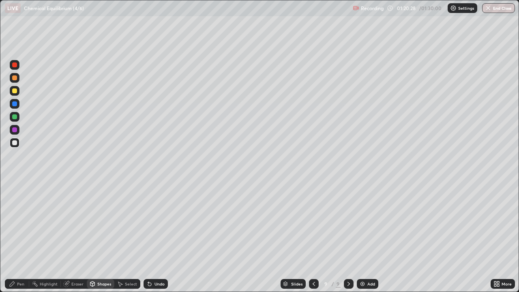
click at [22, 237] on div "Pen" at bounding box center [17, 284] width 24 height 10
click at [105, 237] on div "Shapes" at bounding box center [104, 284] width 14 height 4
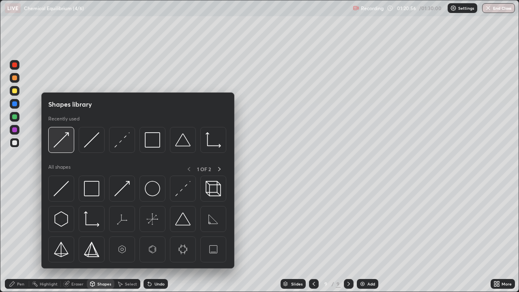
click at [60, 144] on img at bounding box center [60, 139] width 15 height 15
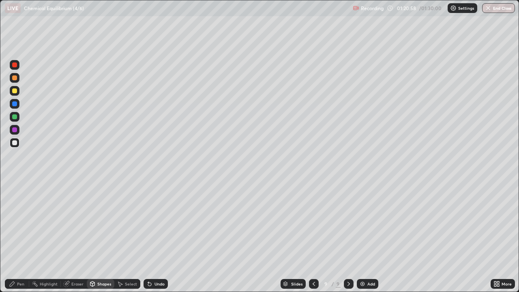
click at [21, 237] on div "Pen" at bounding box center [20, 284] width 7 height 4
click at [15, 118] on div at bounding box center [14, 116] width 5 height 5
click at [17, 141] on div at bounding box center [15, 143] width 10 height 10
click at [101, 237] on div "Shapes" at bounding box center [101, 284] width 28 height 10
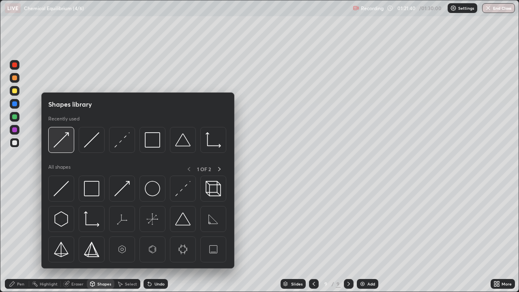
click at [62, 146] on img at bounding box center [60, 139] width 15 height 15
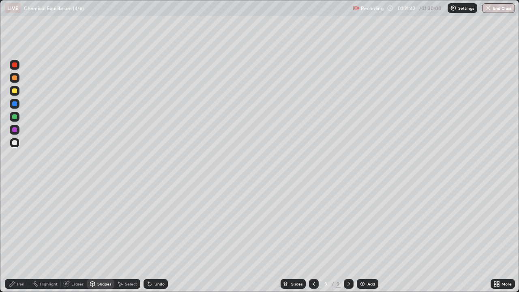
click at [24, 237] on div "Pen" at bounding box center [17, 284] width 24 height 10
click at [100, 237] on div "Shapes" at bounding box center [104, 284] width 14 height 4
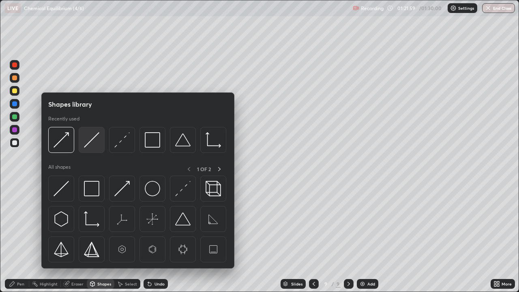
click at [88, 138] on img at bounding box center [91, 139] width 15 height 15
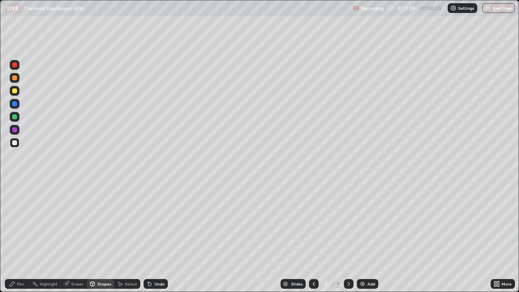
click at [13, 92] on div at bounding box center [14, 90] width 5 height 5
click at [21, 237] on div "Pen" at bounding box center [20, 284] width 7 height 4
click at [18, 144] on div at bounding box center [15, 143] width 10 height 10
click at [105, 237] on div "Shapes" at bounding box center [104, 284] width 14 height 4
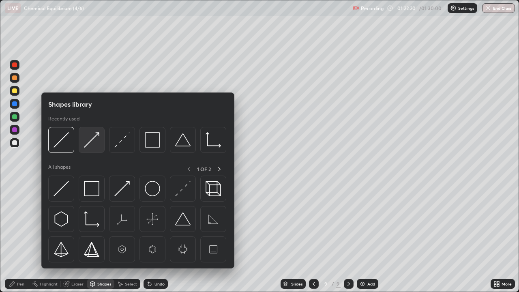
click at [90, 141] on img at bounding box center [91, 139] width 15 height 15
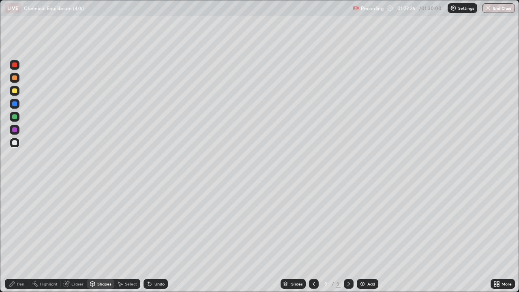
click at [102, 237] on div "Shapes" at bounding box center [104, 284] width 14 height 4
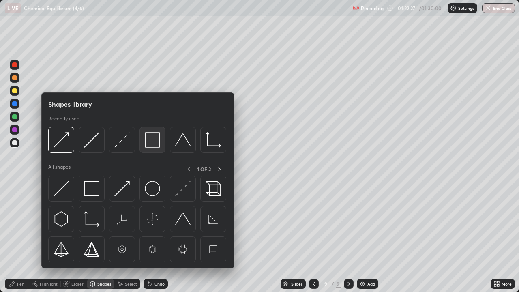
click at [145, 142] on img at bounding box center [152, 139] width 15 height 15
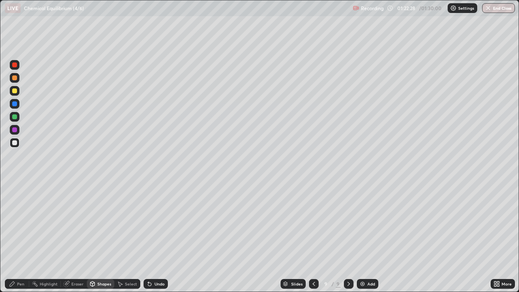
click at [12, 68] on div at bounding box center [15, 65] width 10 height 10
click at [20, 237] on div "Pen" at bounding box center [20, 284] width 7 height 4
click at [17, 144] on div at bounding box center [15, 143] width 10 height 10
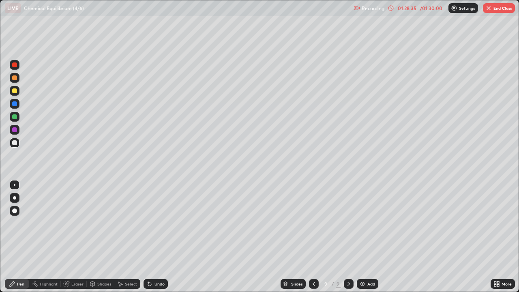
click at [497, 7] on button "End Class" at bounding box center [499, 8] width 32 height 10
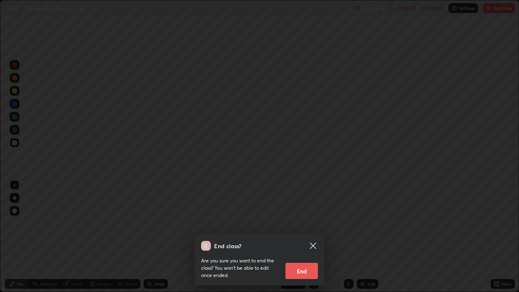
click at [306, 237] on button "End" at bounding box center [301, 271] width 32 height 16
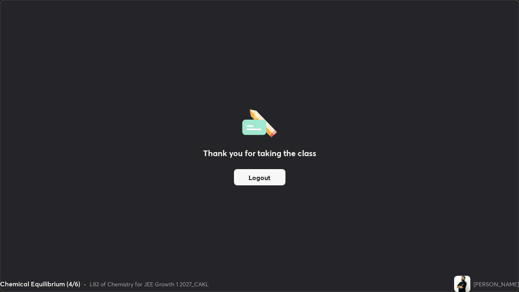
click at [260, 179] on button "Logout" at bounding box center [259, 177] width 51 height 16
